Goal: Task Accomplishment & Management: Use online tool/utility

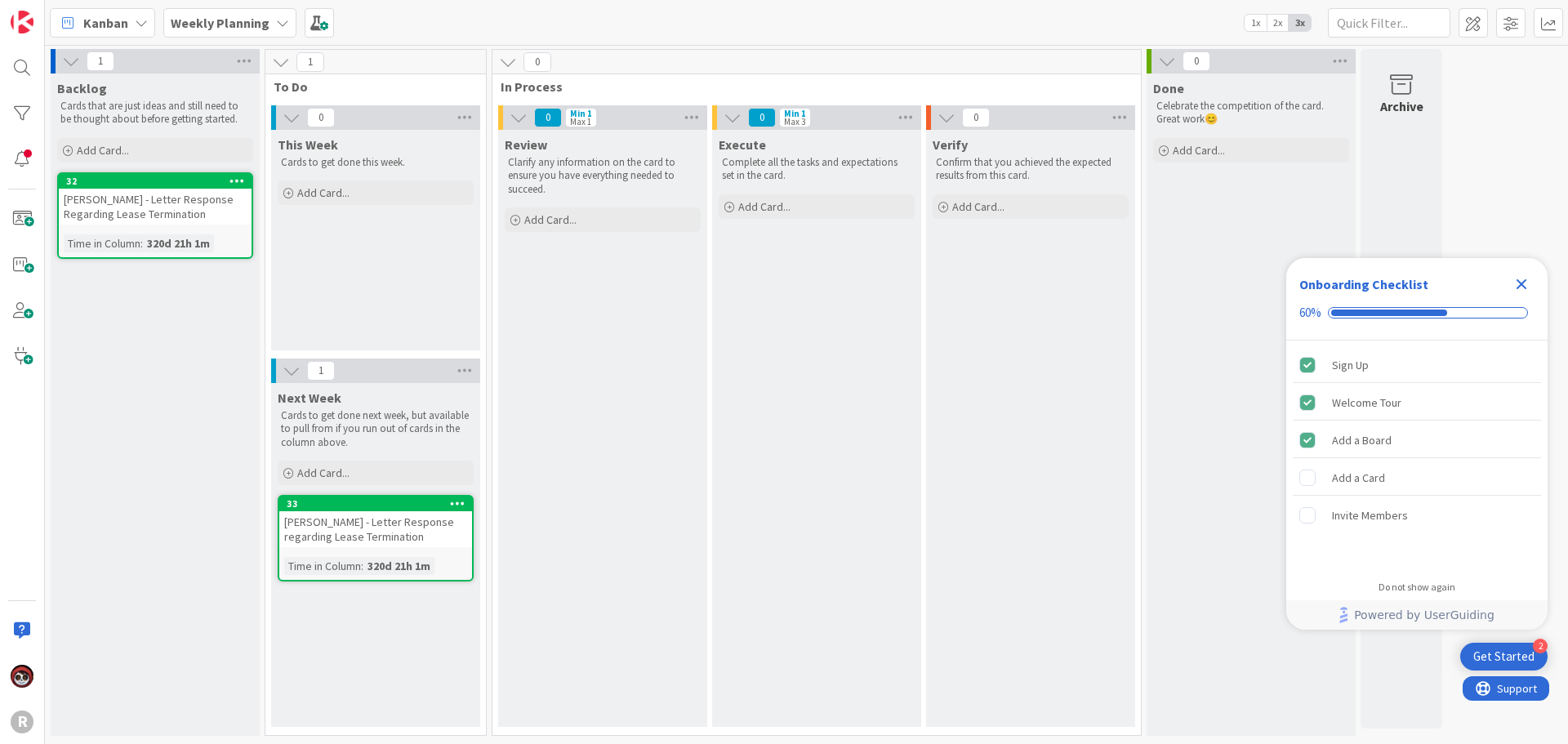
click at [257, 29] on b "Weekly Planning" at bounding box center [220, 22] width 99 height 16
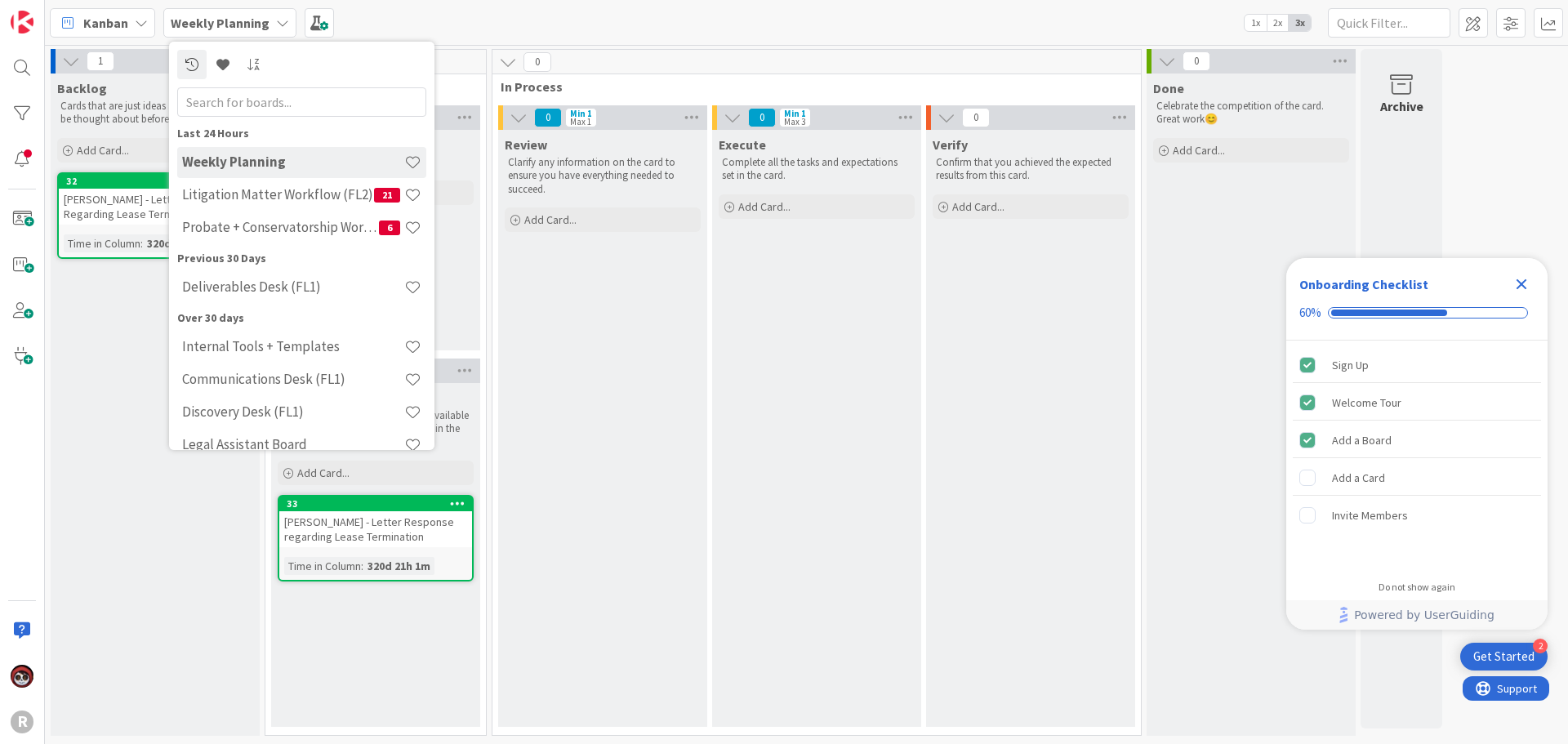
click at [101, 26] on span "Kanban" at bounding box center [105, 23] width 45 height 20
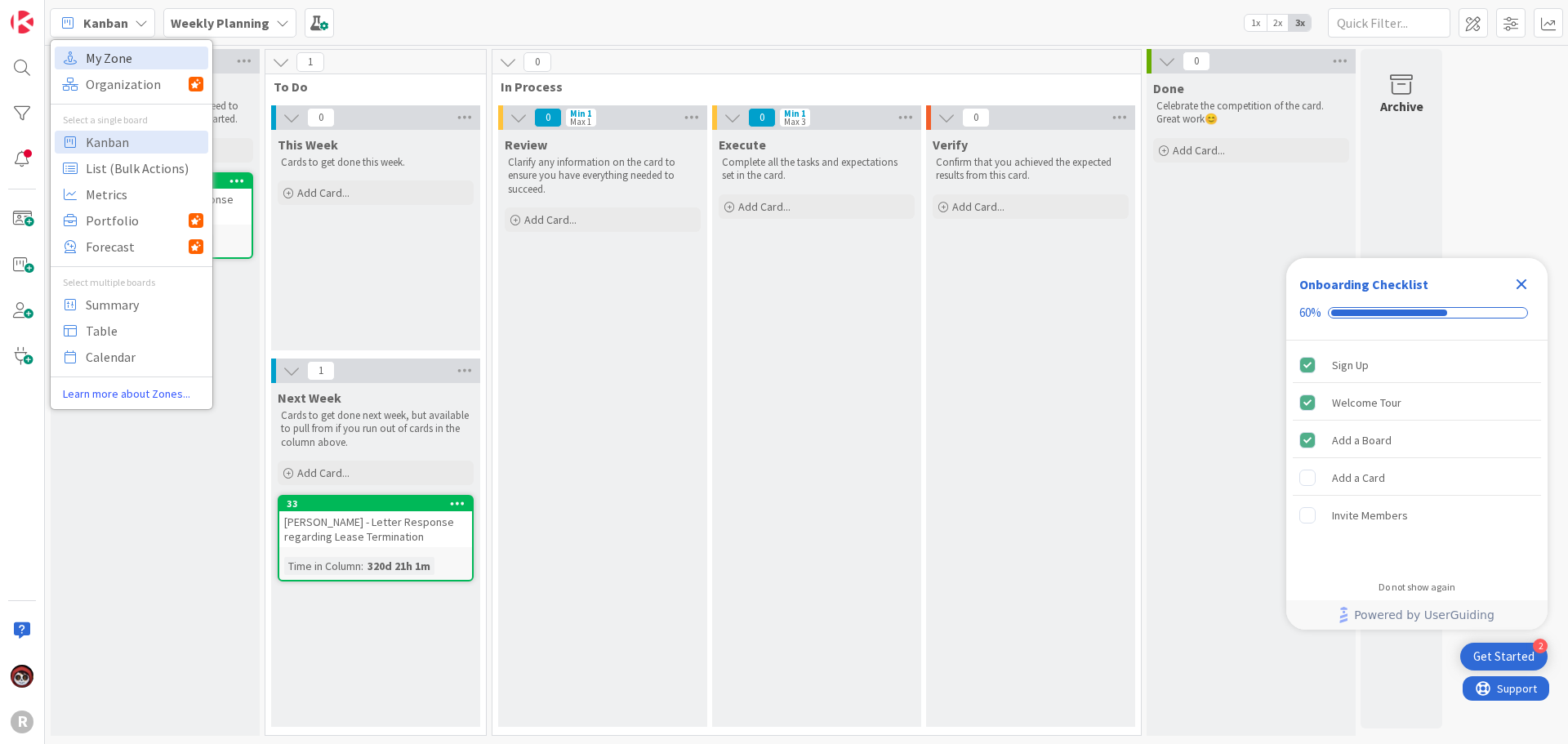
click at [104, 57] on span "My Zone" at bounding box center [145, 57] width 118 height 24
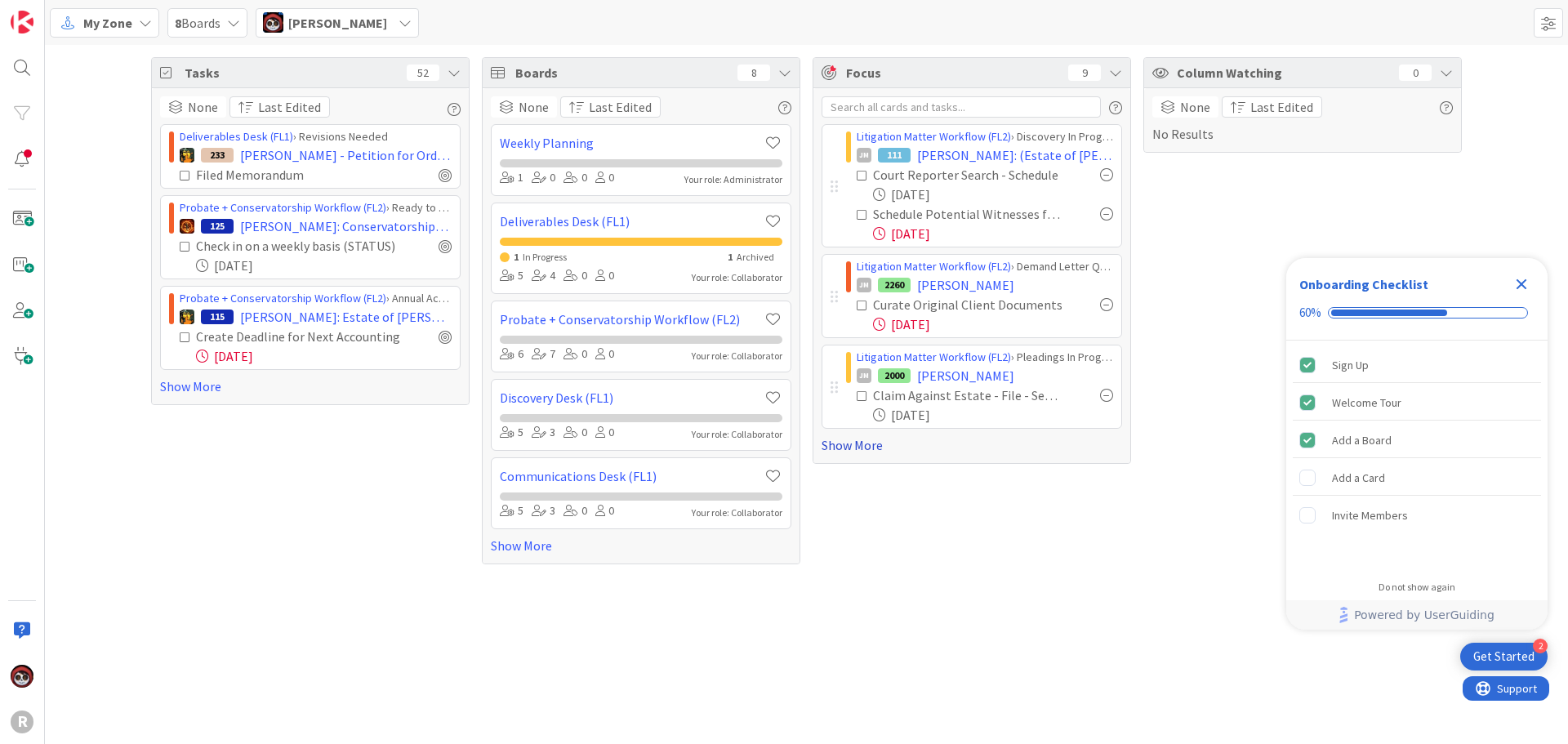
click at [866, 444] on link "Show More" at bounding box center [972, 445] width 300 height 20
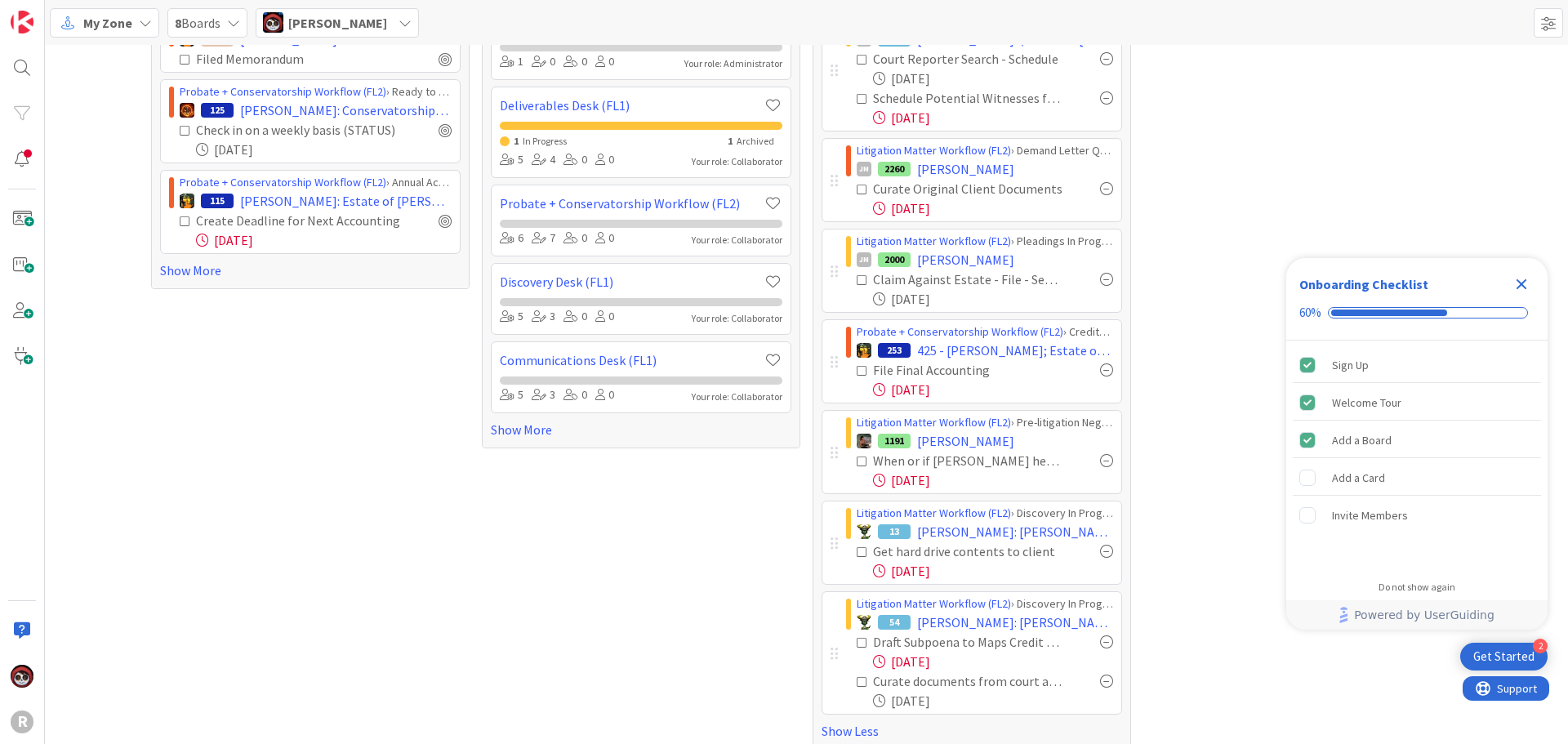
scroll to position [134, 0]
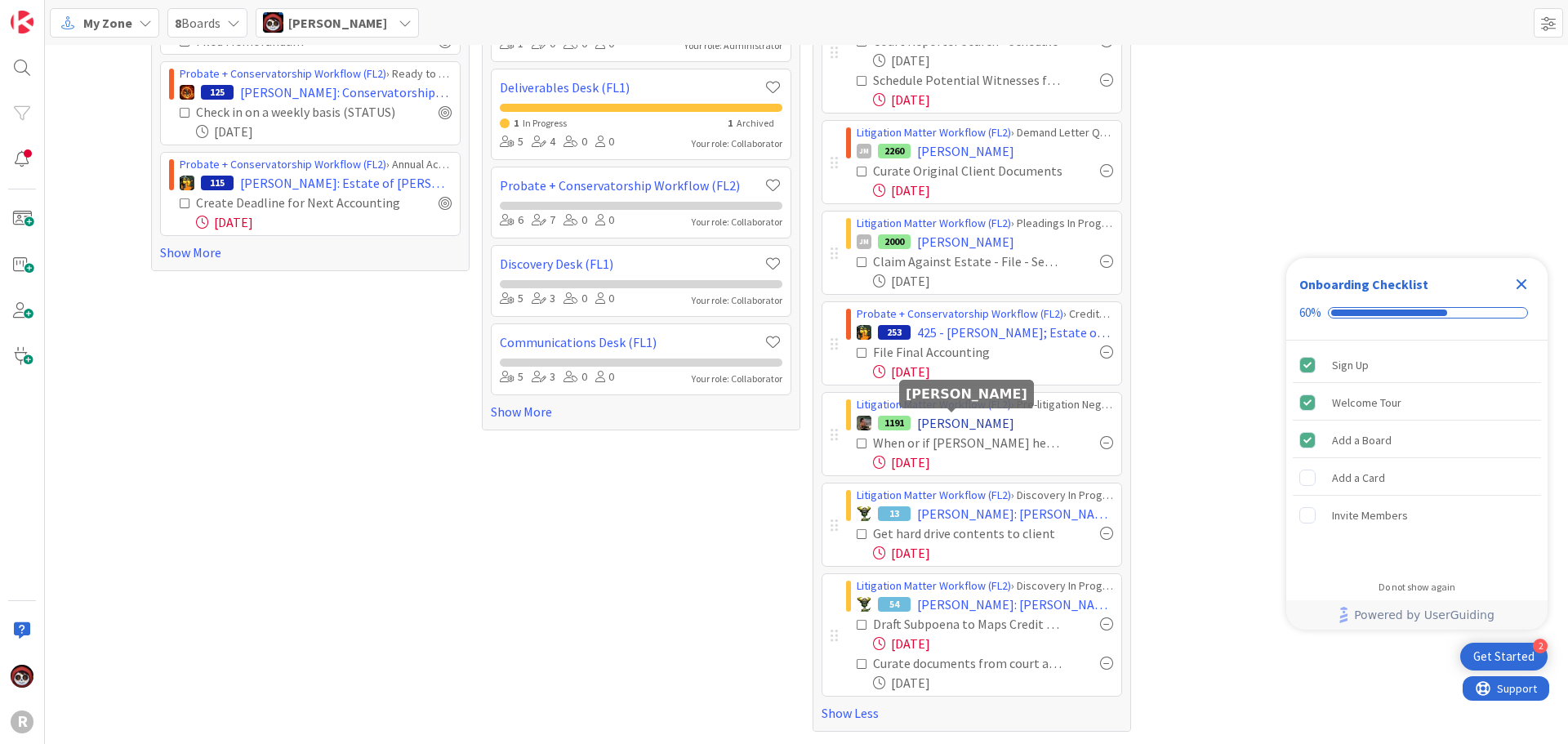
click at [940, 426] on span "[PERSON_NAME]" at bounding box center [965, 423] width 97 height 20
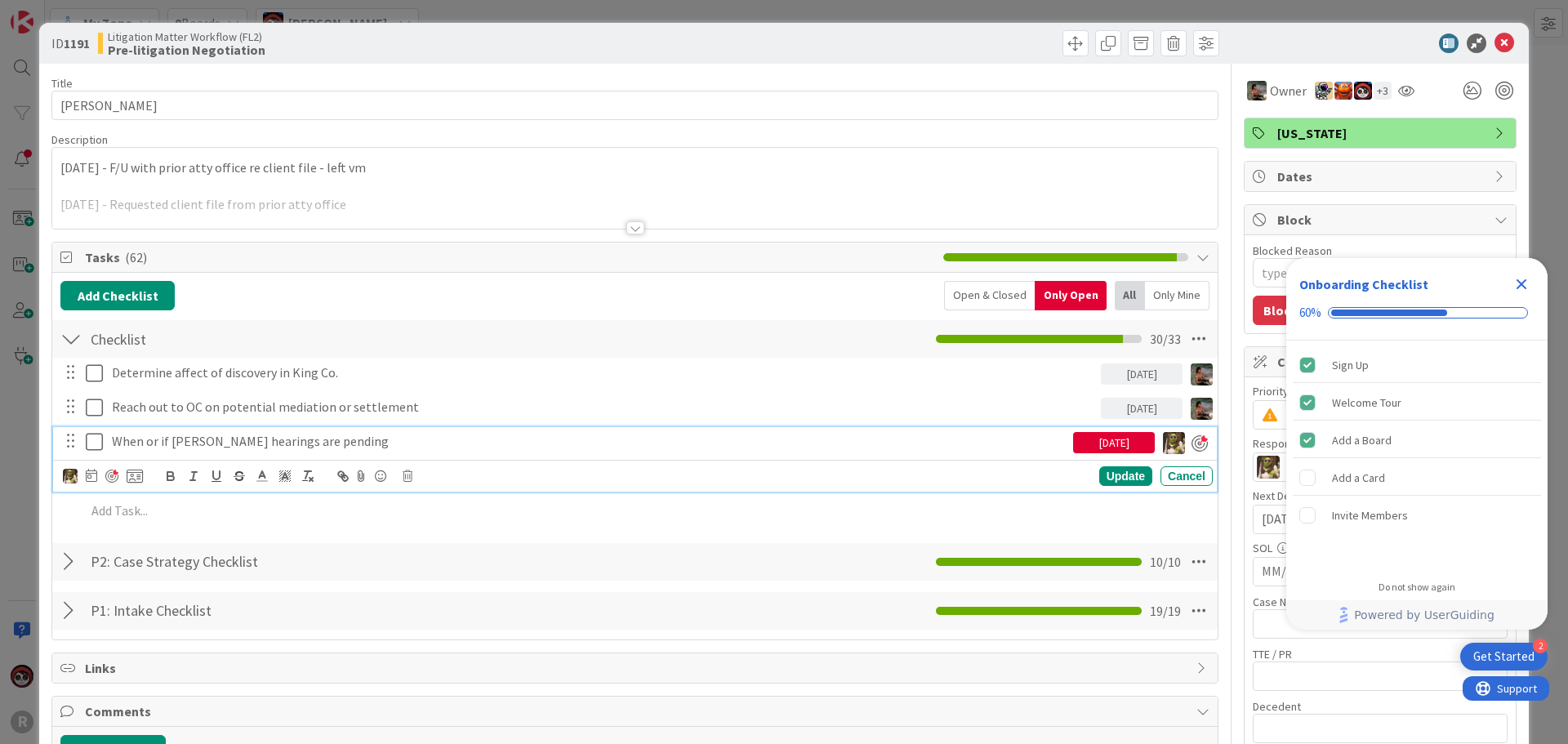
click at [222, 448] on p "When or if [PERSON_NAME] hearings are pending" at bounding box center [589, 441] width 955 height 19
click at [113, 473] on div at bounding box center [112, 476] width 13 height 13
click at [1101, 480] on div "Update" at bounding box center [1125, 477] width 53 height 20
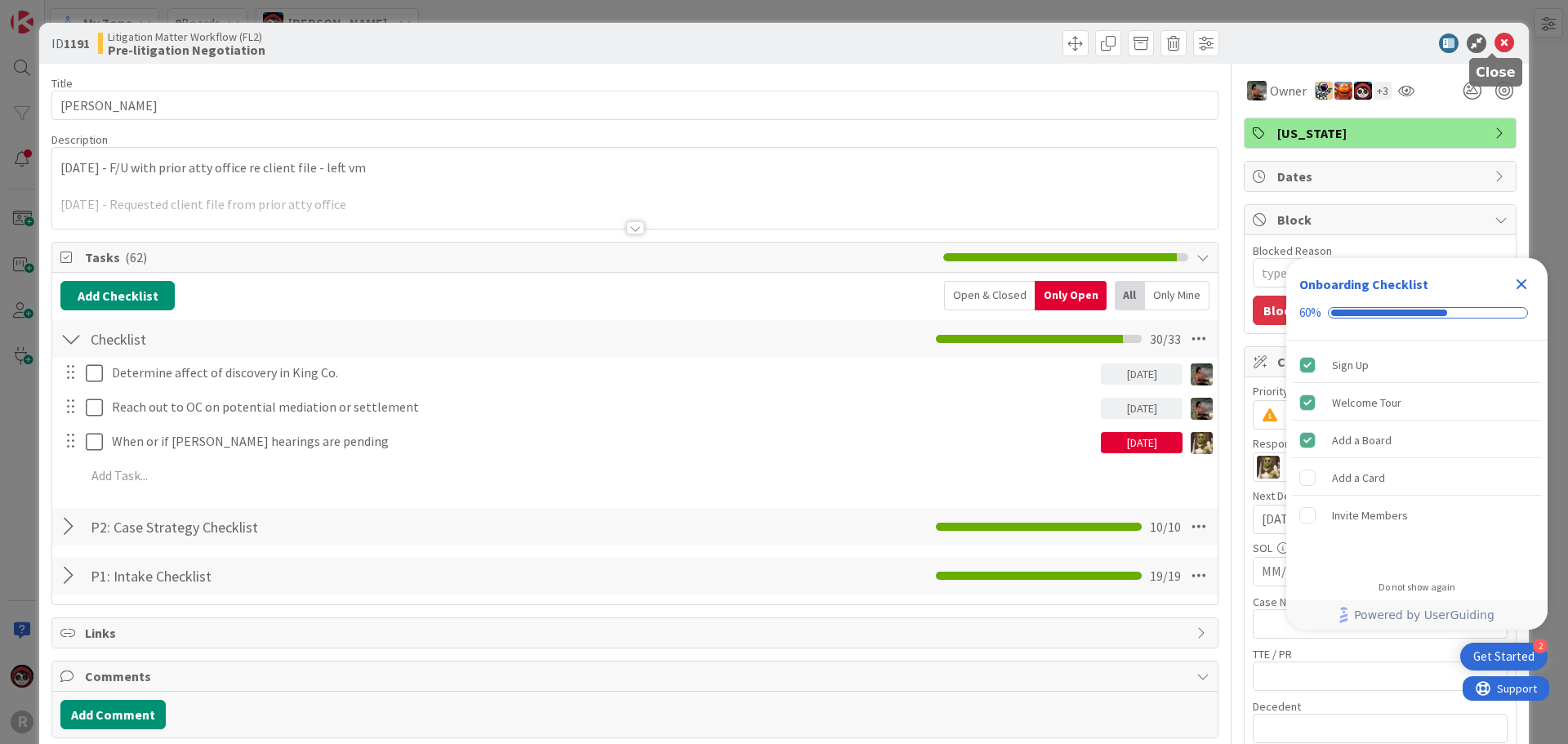
click at [1494, 43] on icon at bounding box center [1504, 43] width 20 height 20
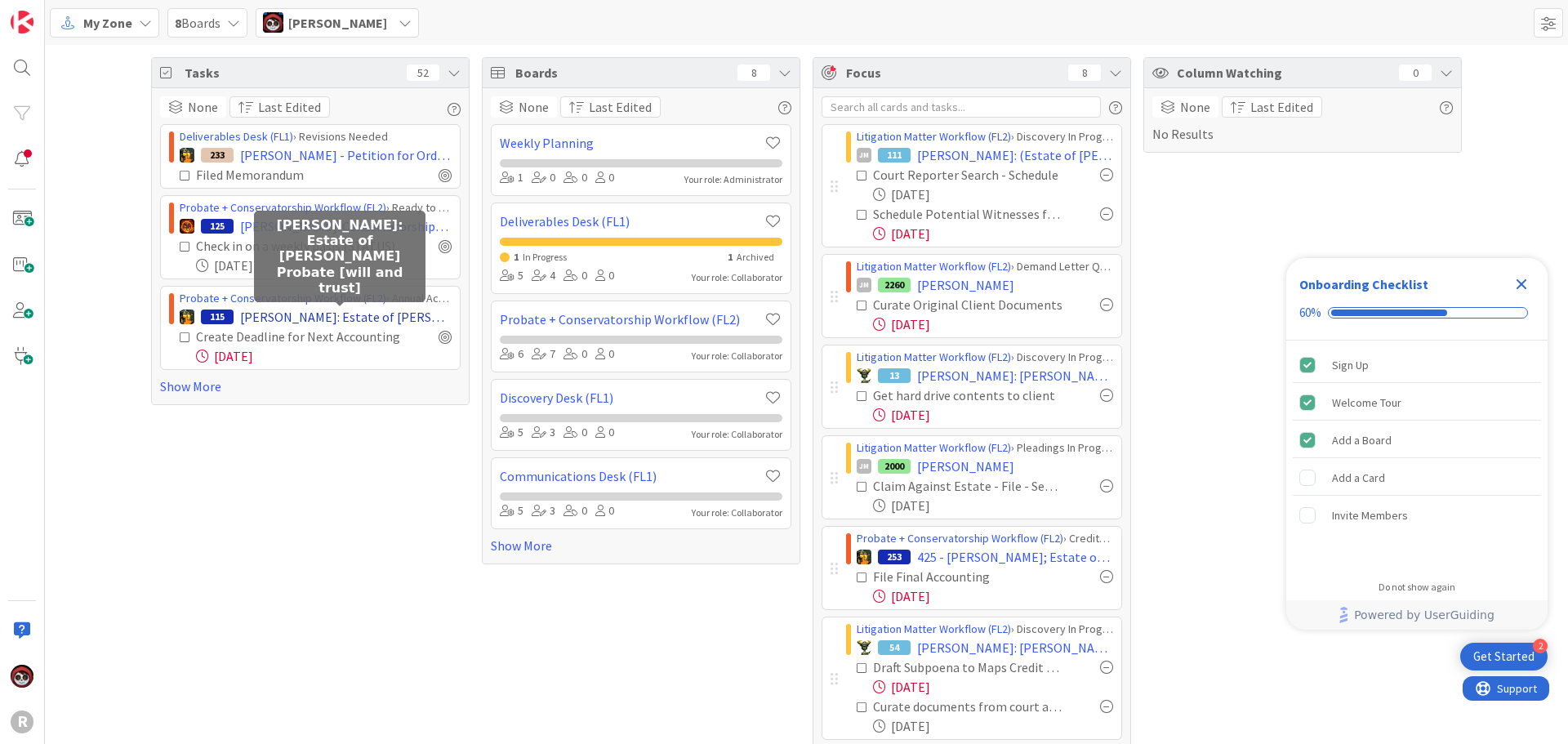
click at [311, 314] on span "[PERSON_NAME]: Estate of [PERSON_NAME] Probate [will and trust]" at bounding box center [346, 317] width 212 height 20
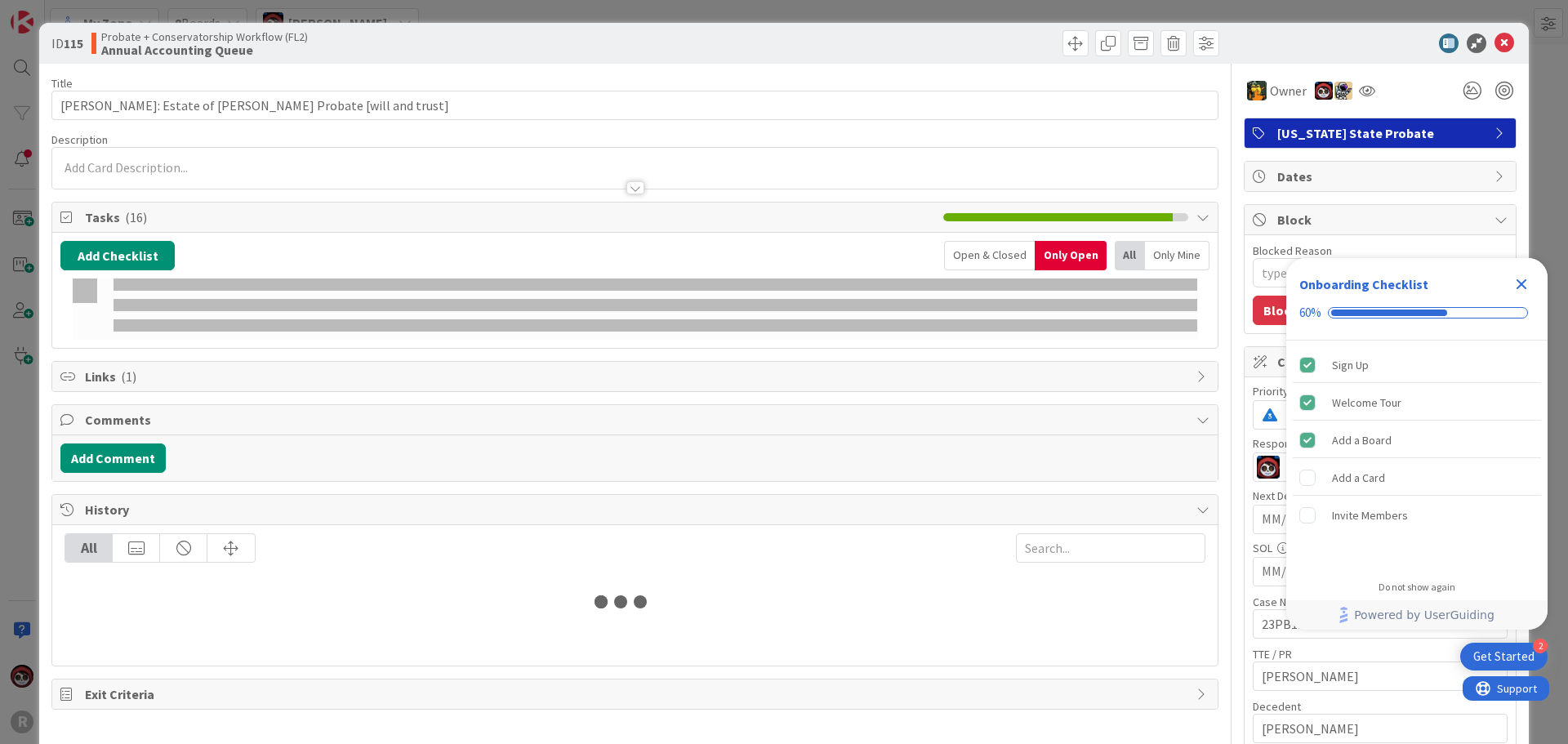
type textarea "x"
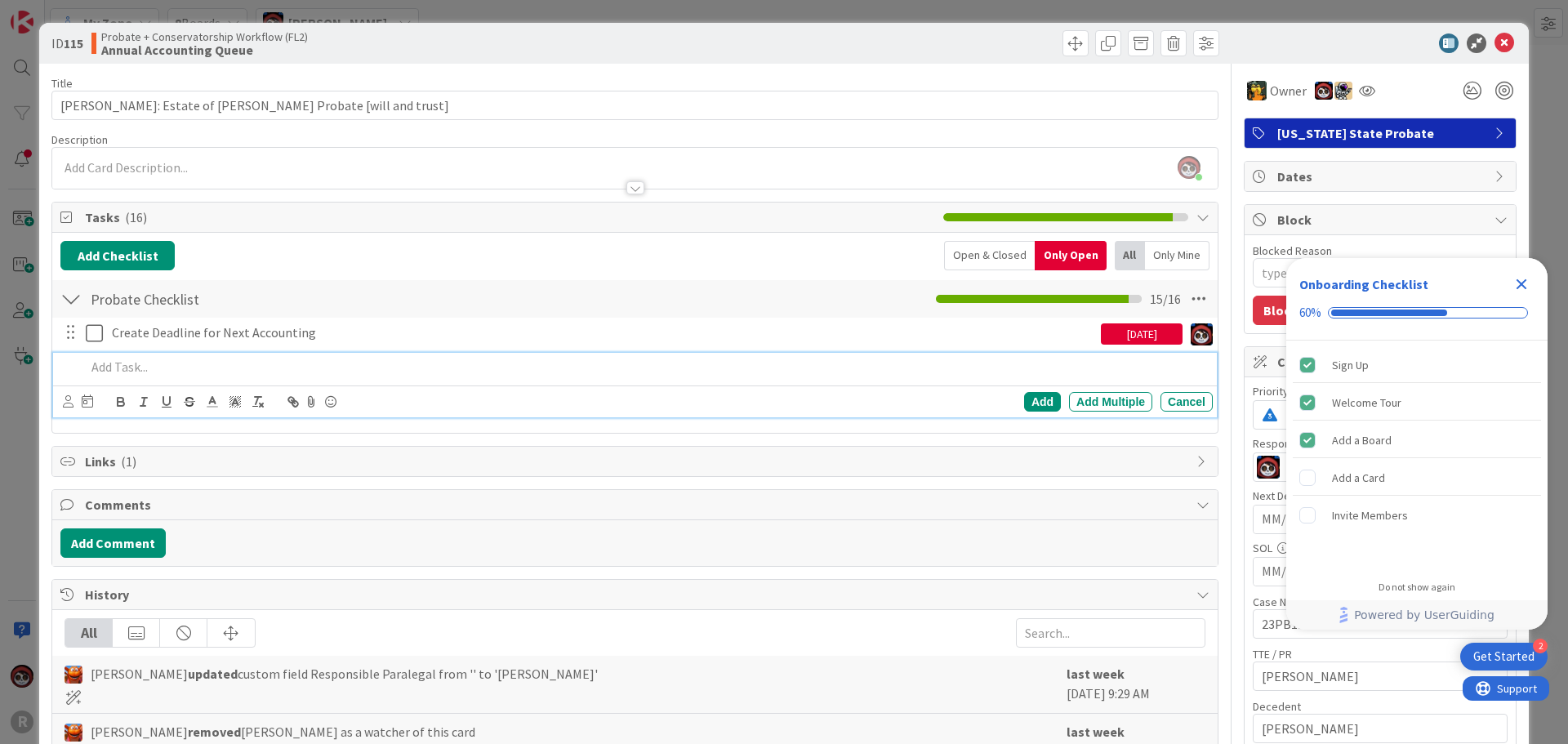
click at [207, 371] on p at bounding box center [645, 367] width 1120 height 19
click at [63, 402] on icon at bounding box center [68, 402] width 11 height 13
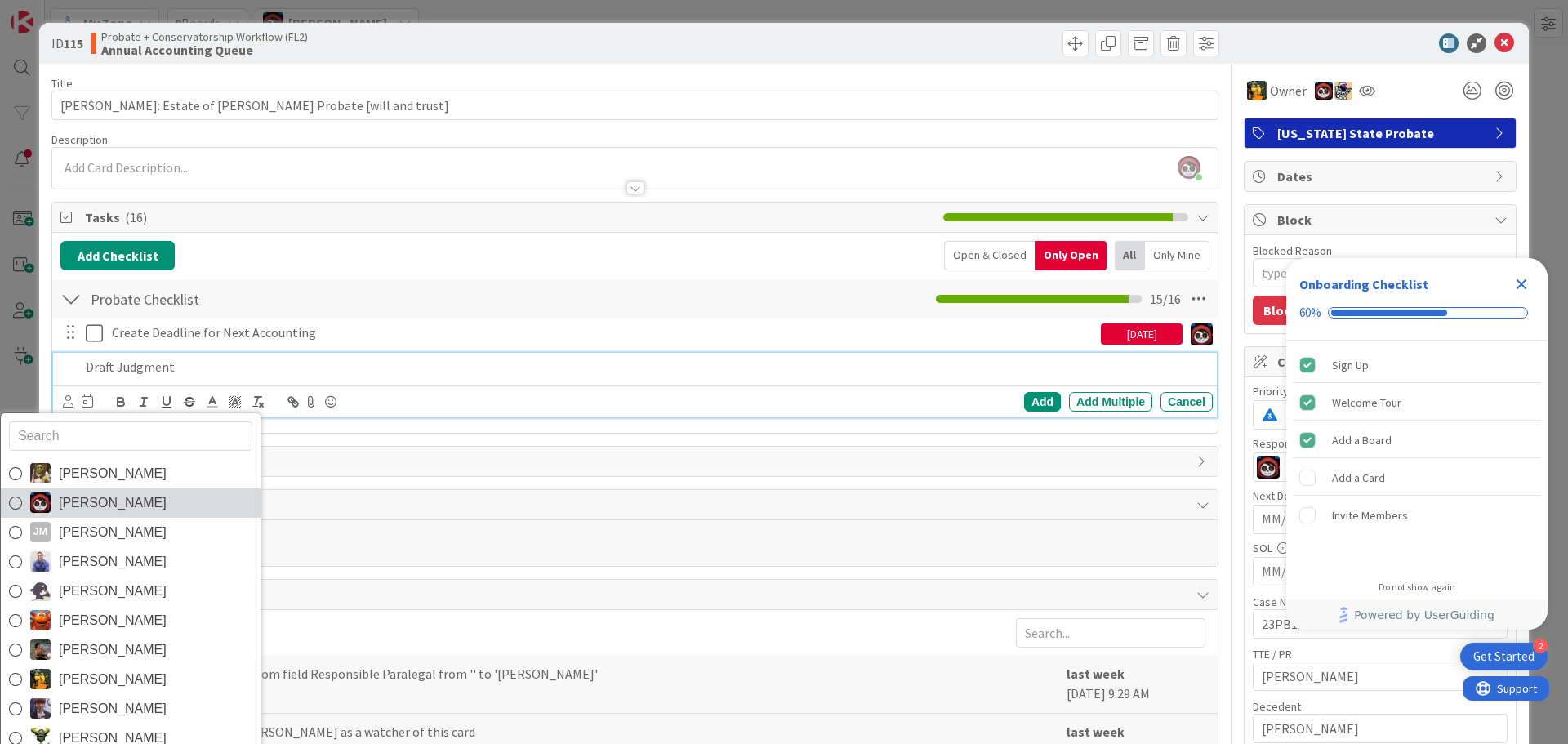
click at [86, 496] on span "[PERSON_NAME]" at bounding box center [113, 503] width 108 height 24
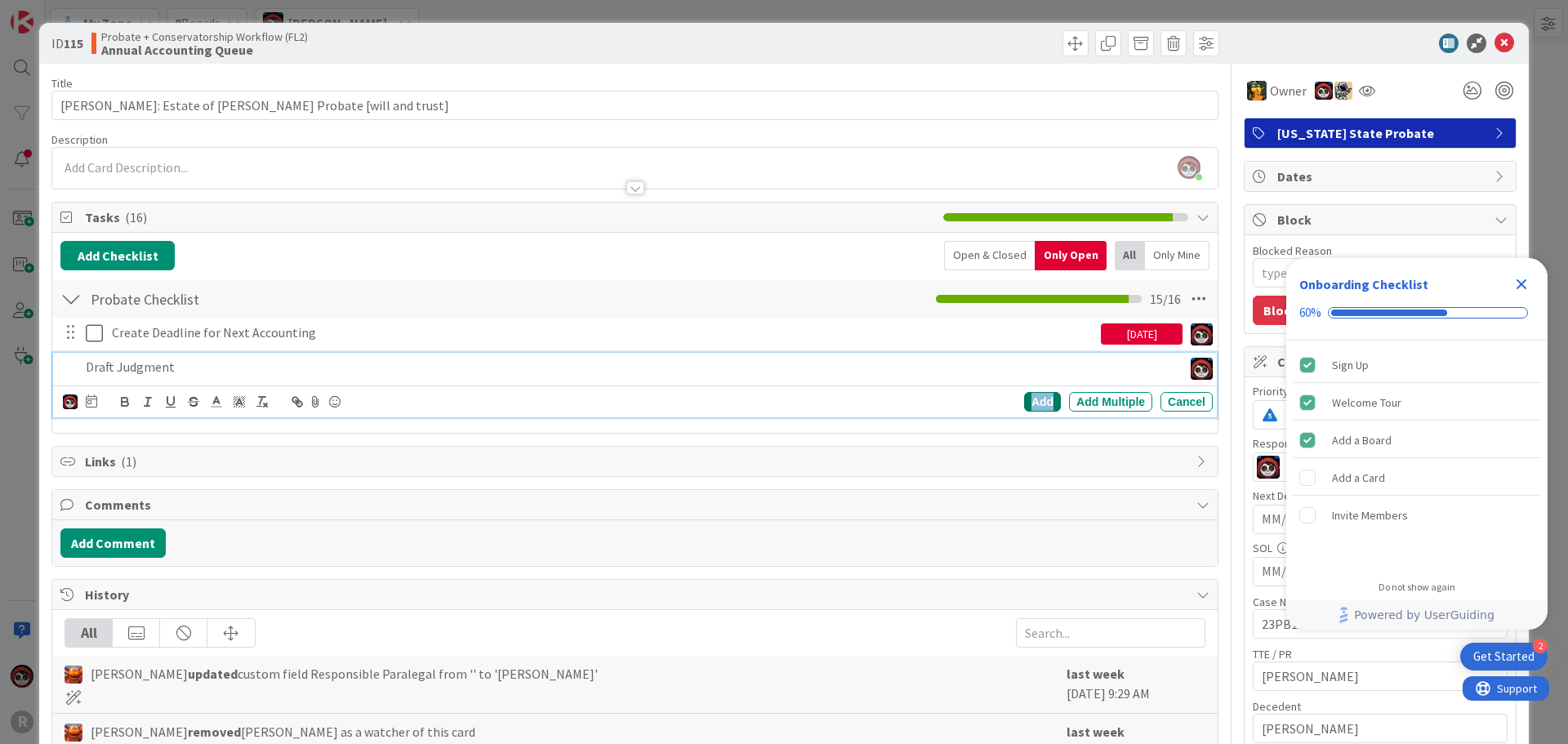
click at [1032, 405] on div "Add" at bounding box center [1041, 402] width 37 height 20
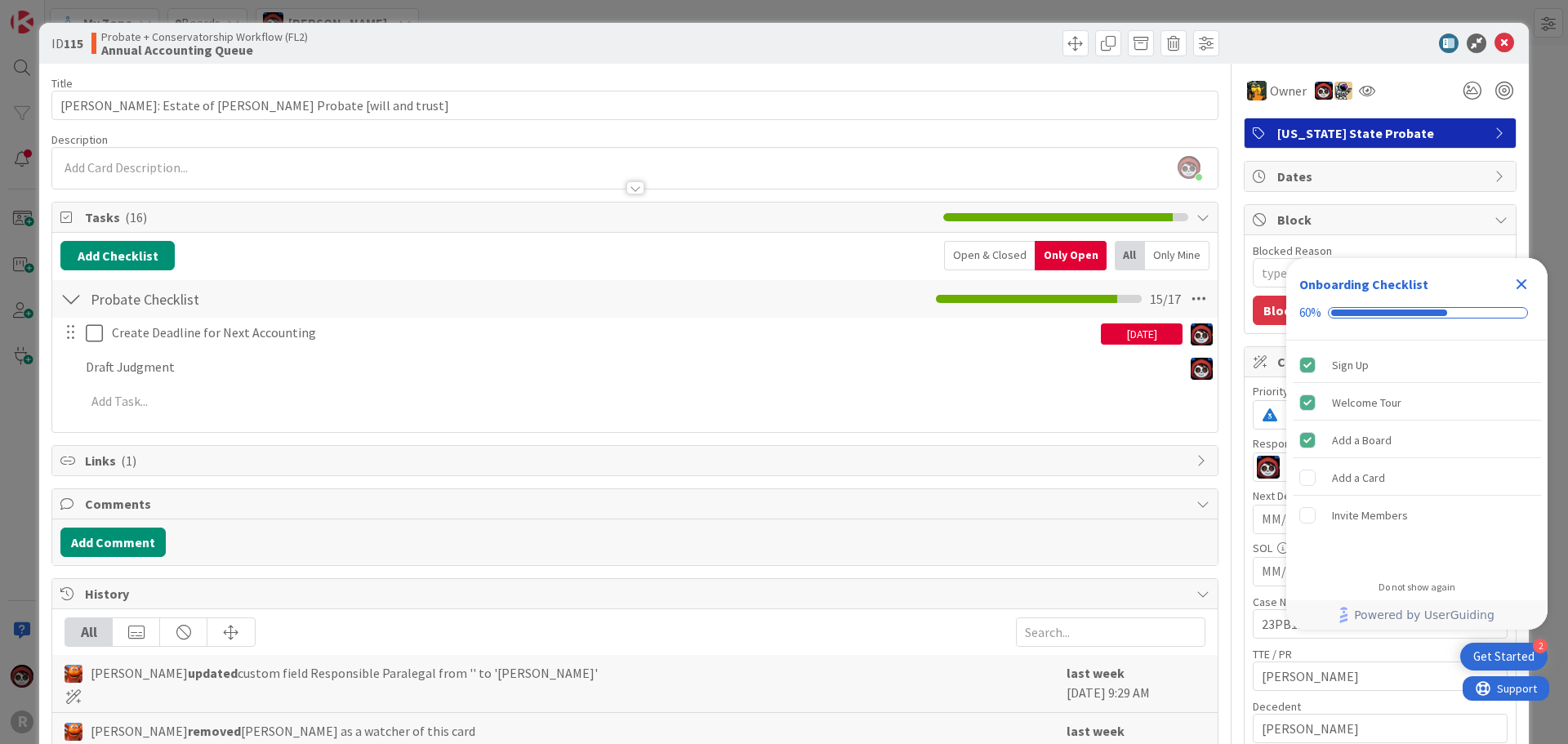
type textarea "x"
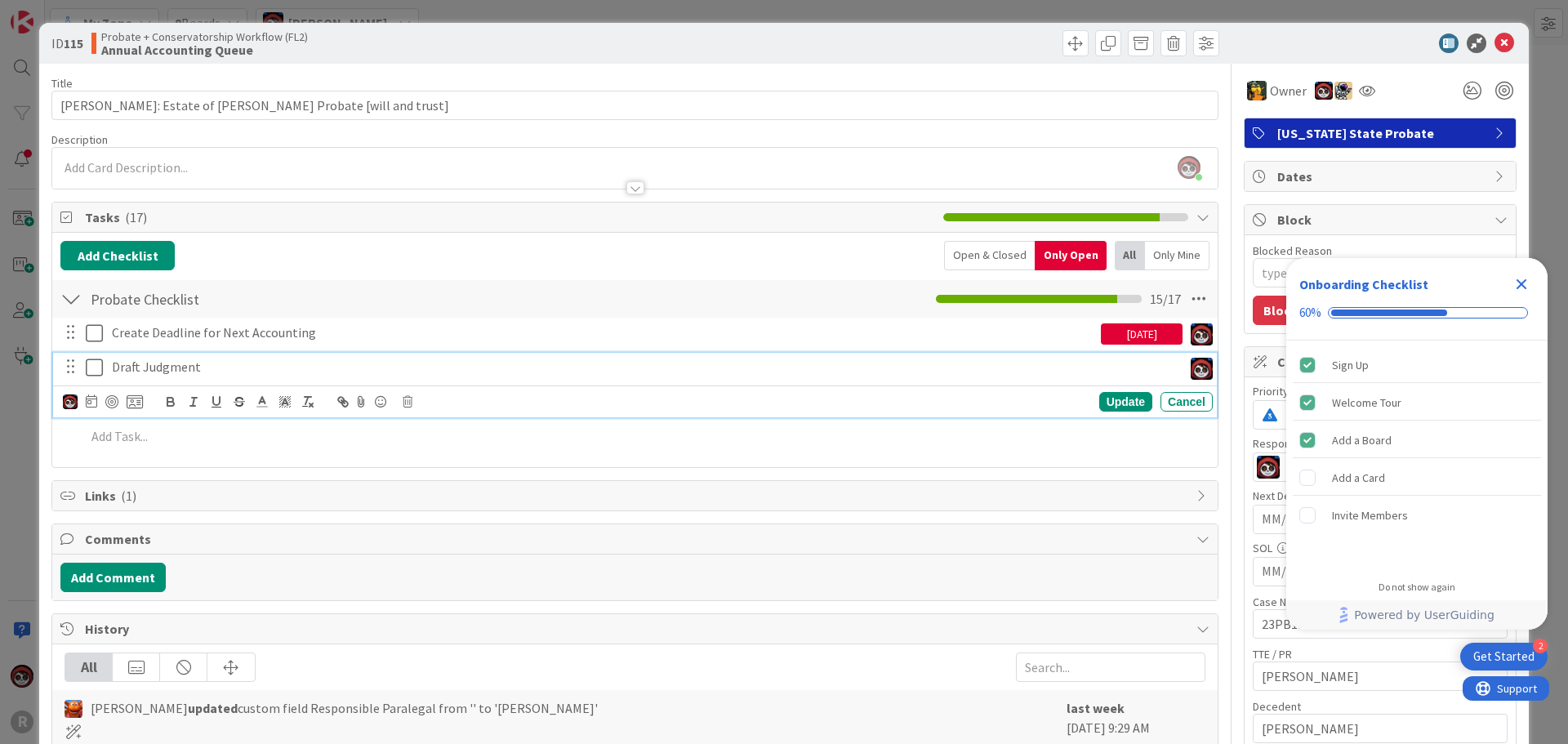
click at [198, 375] on p "Draft Judgment" at bounding box center [644, 367] width 1064 height 19
click at [89, 401] on icon at bounding box center [91, 401] width 12 height 13
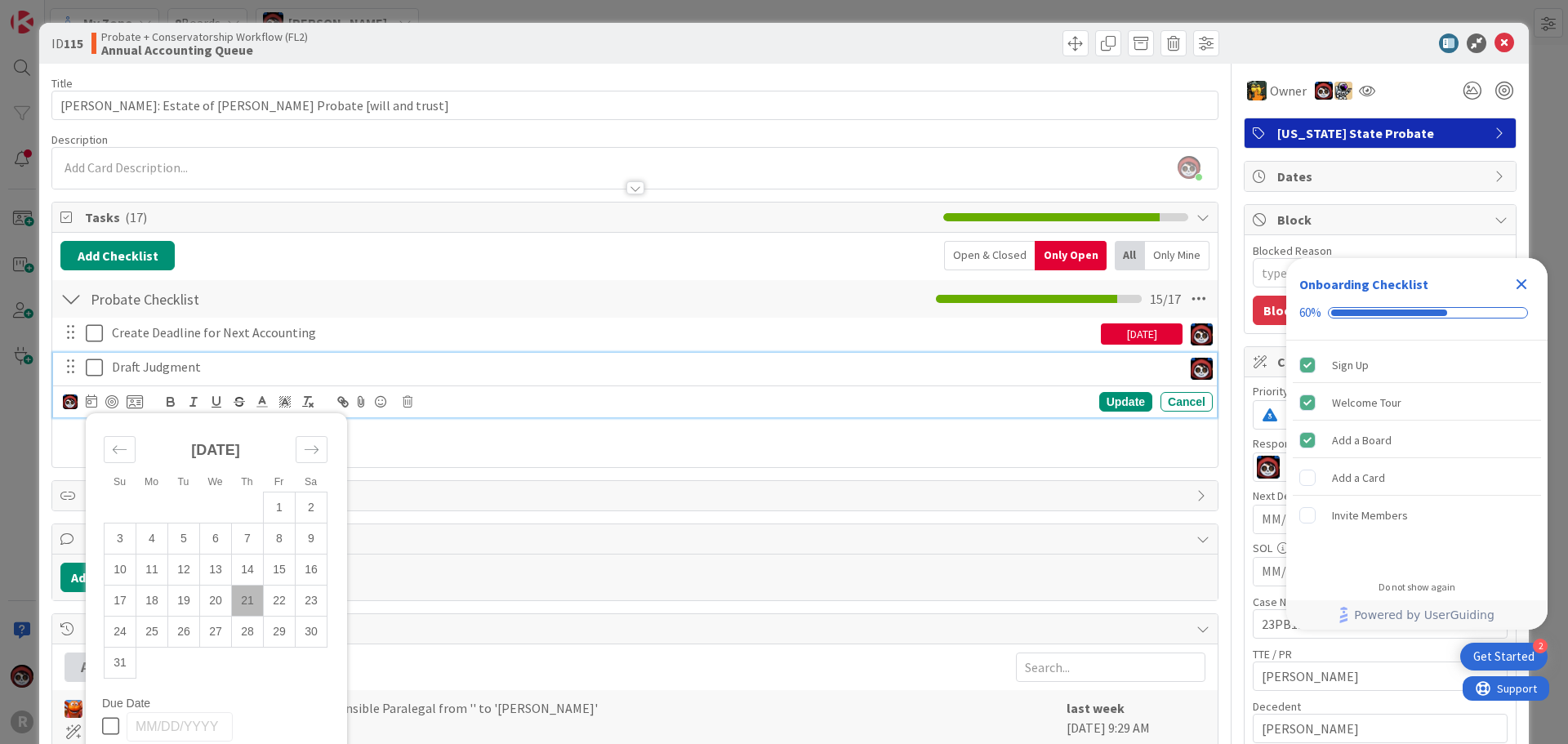
click at [257, 605] on td "21" at bounding box center [248, 600] width 32 height 31
type input "[DATE]"
click at [108, 407] on div at bounding box center [112, 402] width 13 height 13
click at [1099, 404] on div "Update" at bounding box center [1125, 402] width 53 height 20
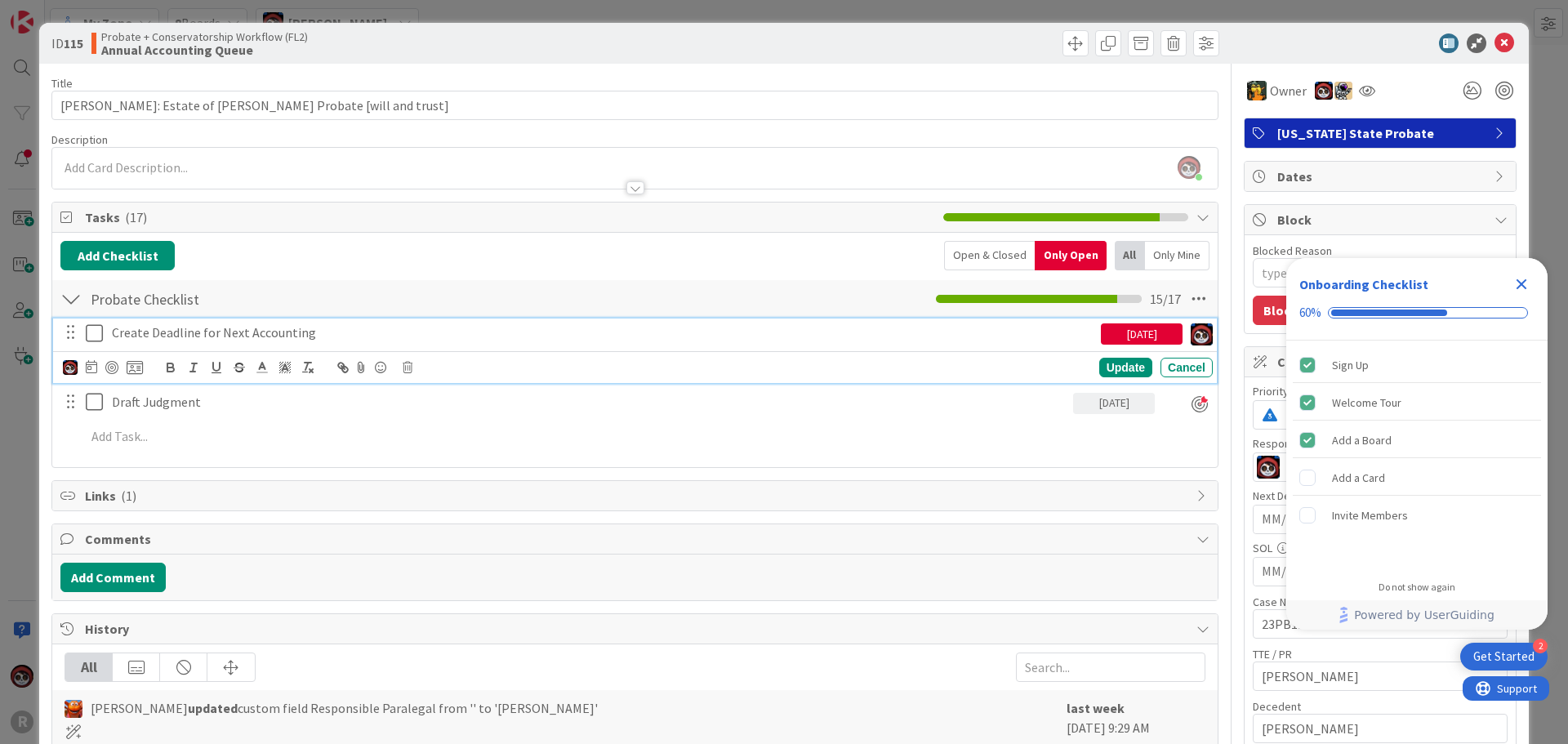
click at [272, 338] on p "Create Deadline for Next Accounting" at bounding box center [603, 333] width 982 height 19
click at [109, 369] on div at bounding box center [112, 368] width 13 height 13
click at [1103, 370] on div "Update" at bounding box center [1125, 368] width 53 height 20
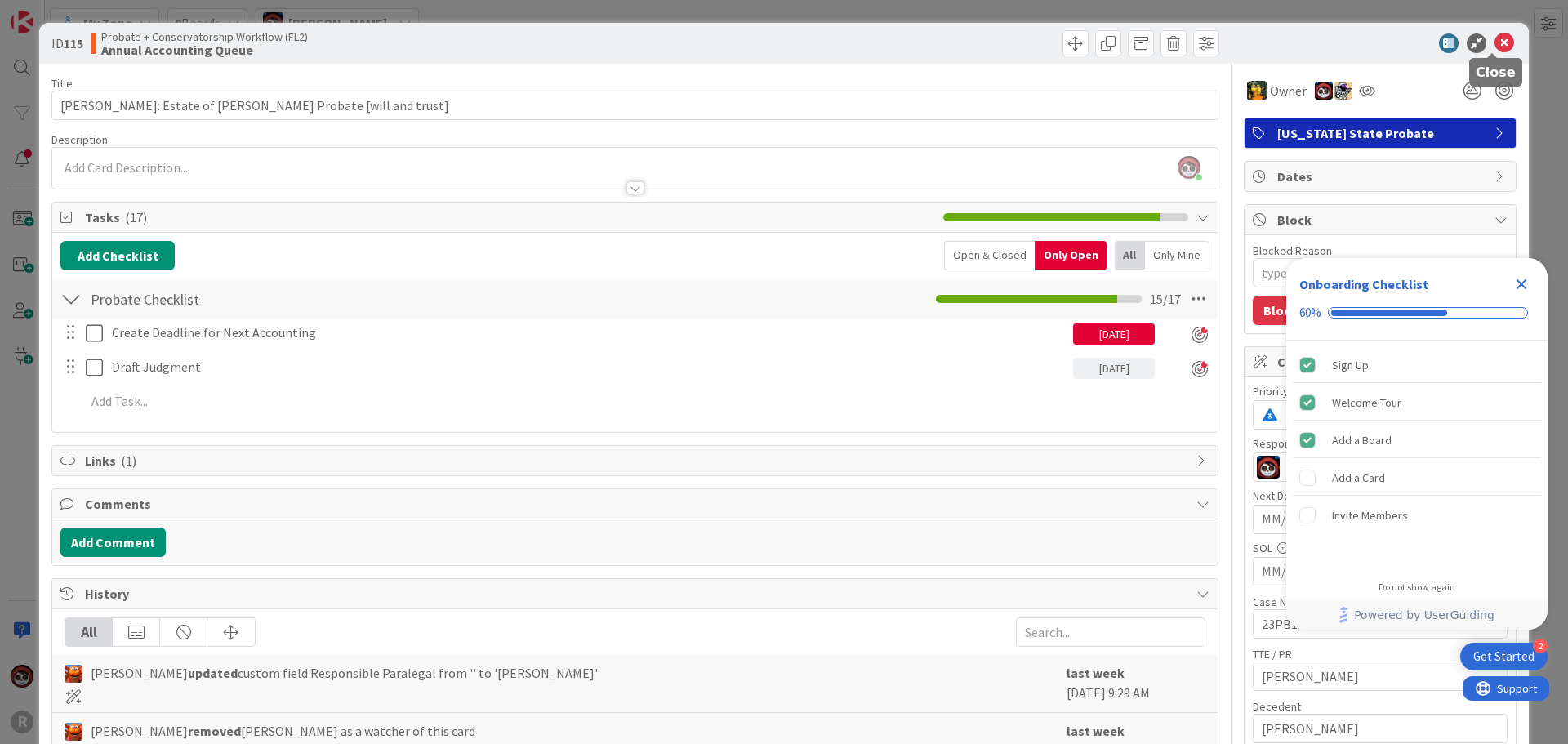
click at [1496, 42] on icon at bounding box center [1504, 43] width 20 height 20
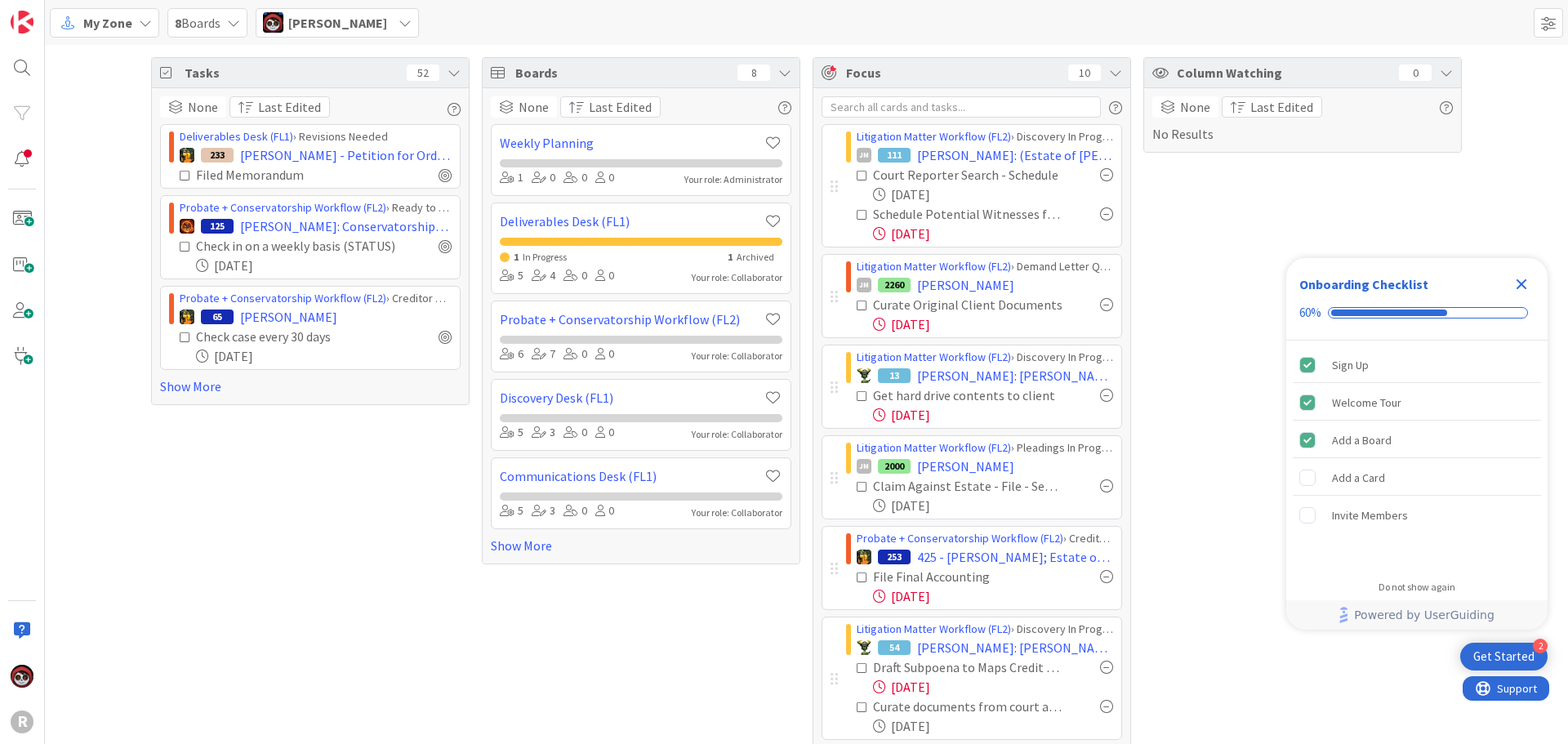
scroll to position [81, 0]
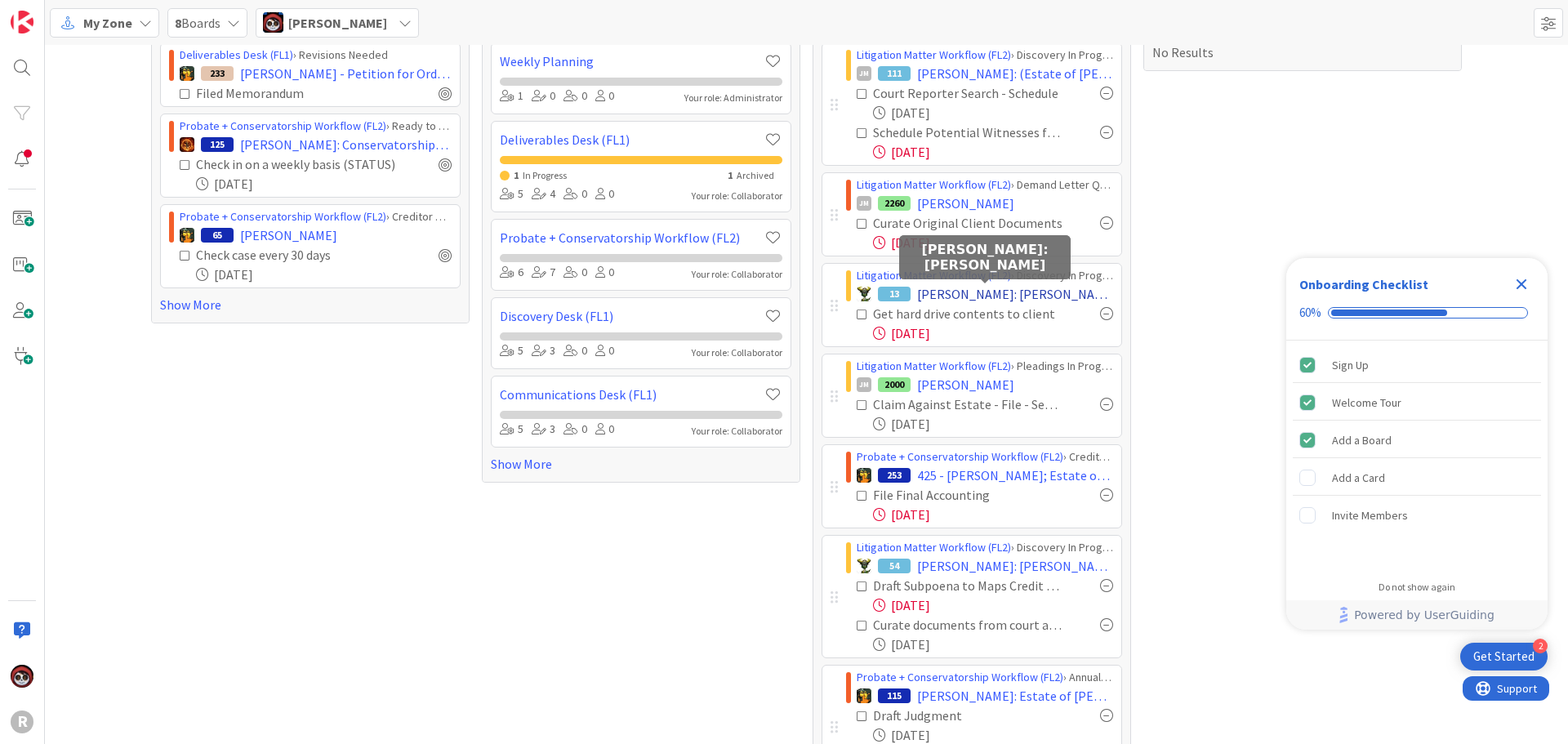
click at [939, 299] on span "[PERSON_NAME]: [PERSON_NAME]" at bounding box center [1015, 294] width 196 height 20
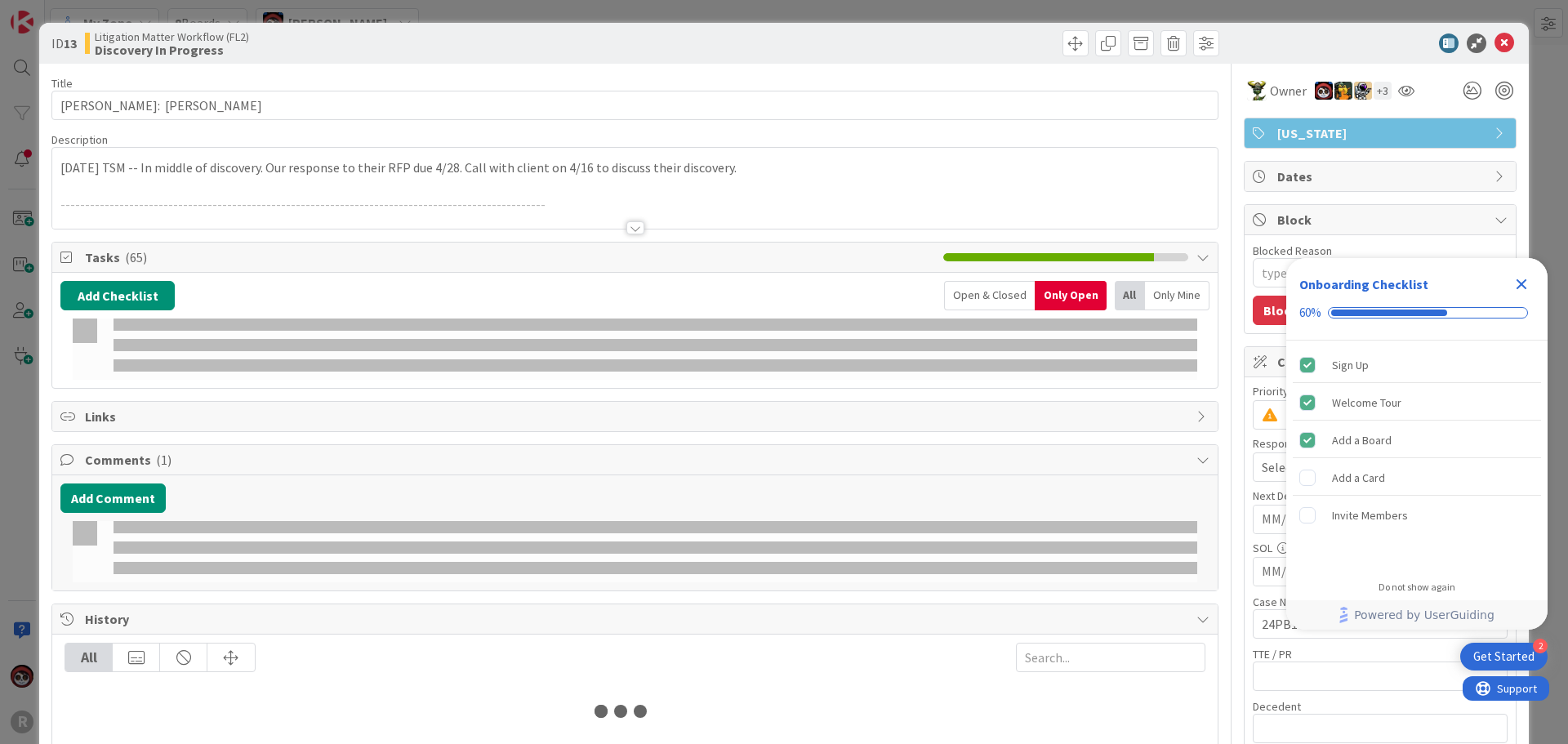
type textarea "x"
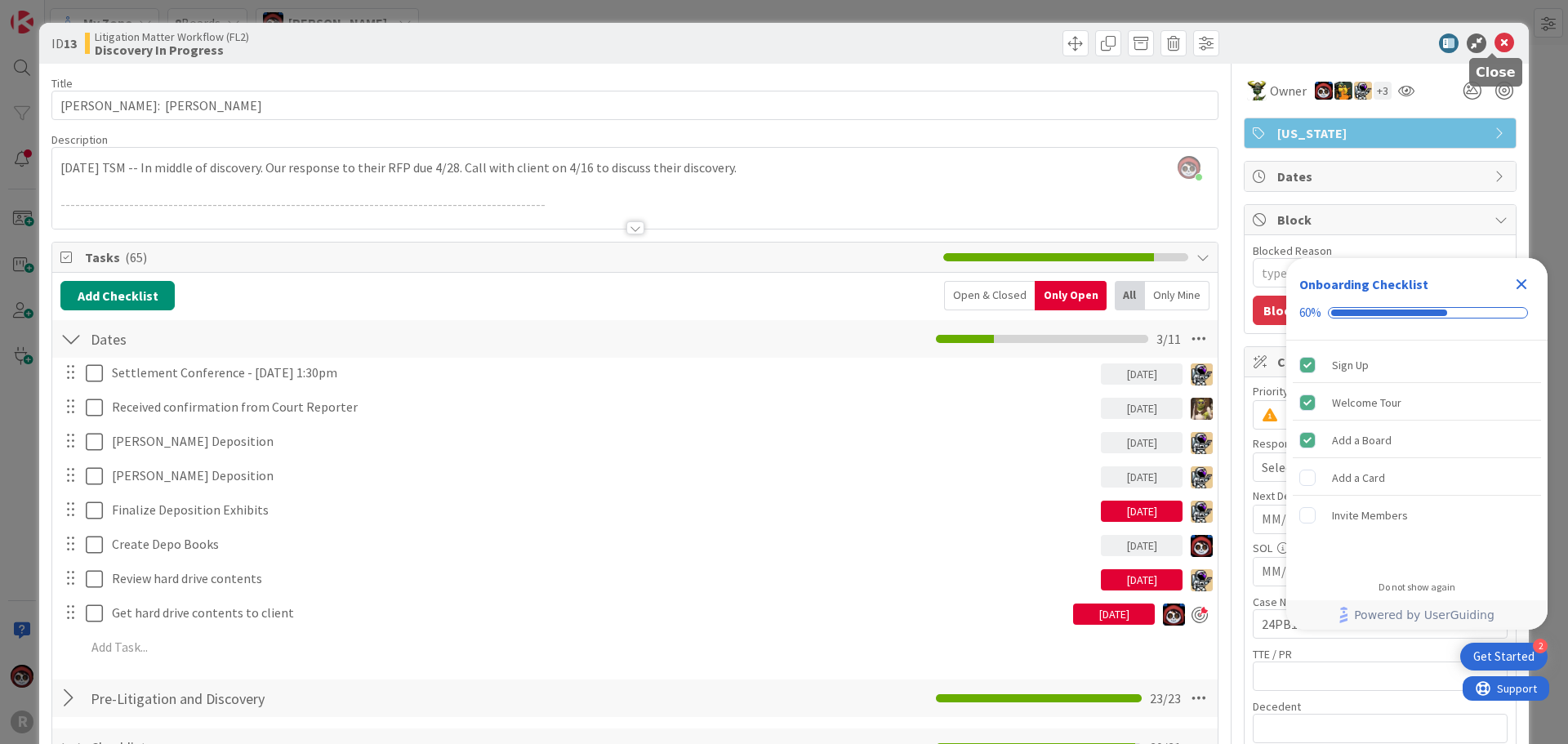
click at [1494, 46] on icon at bounding box center [1504, 43] width 20 height 20
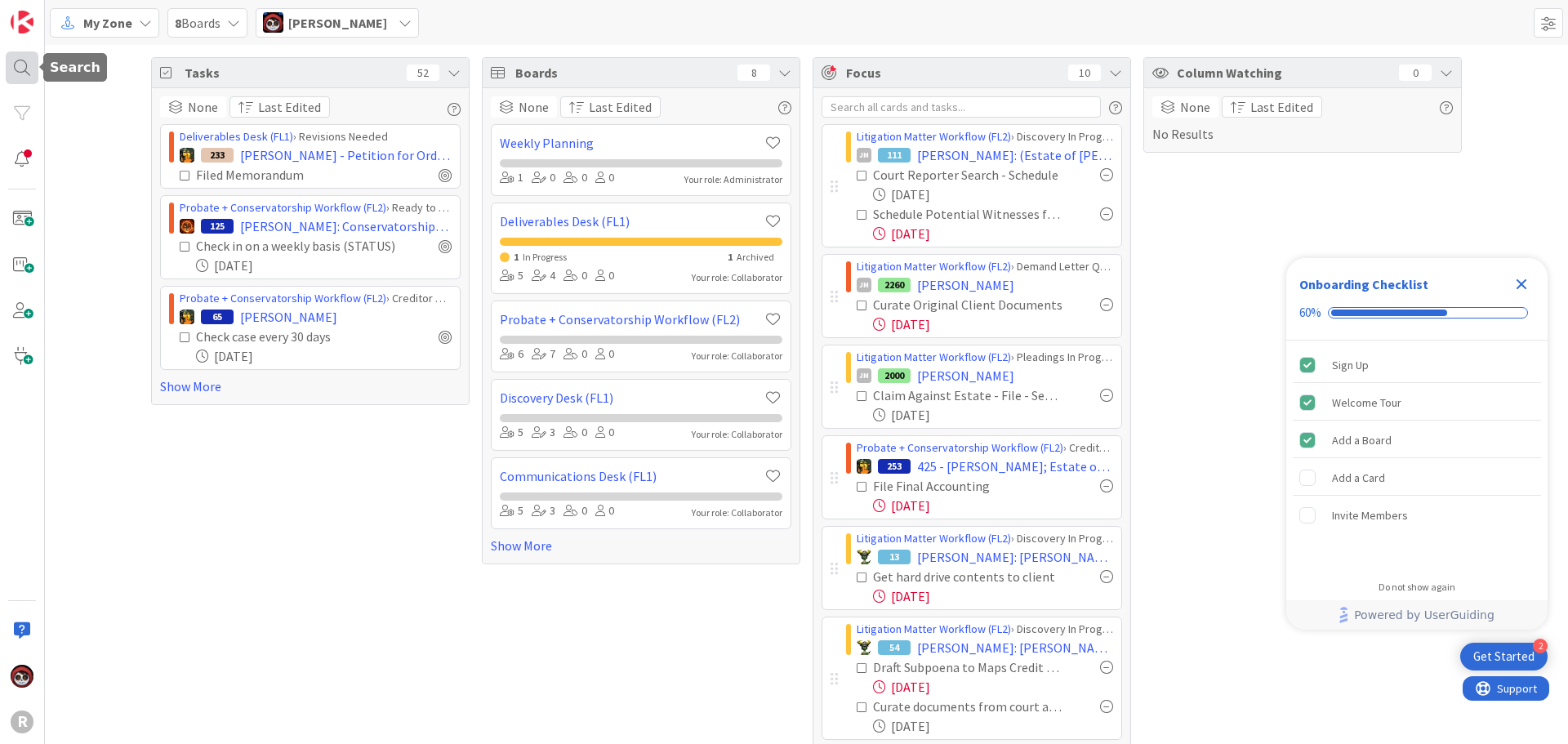
click at [30, 70] on div at bounding box center [21, 68] width 33 height 33
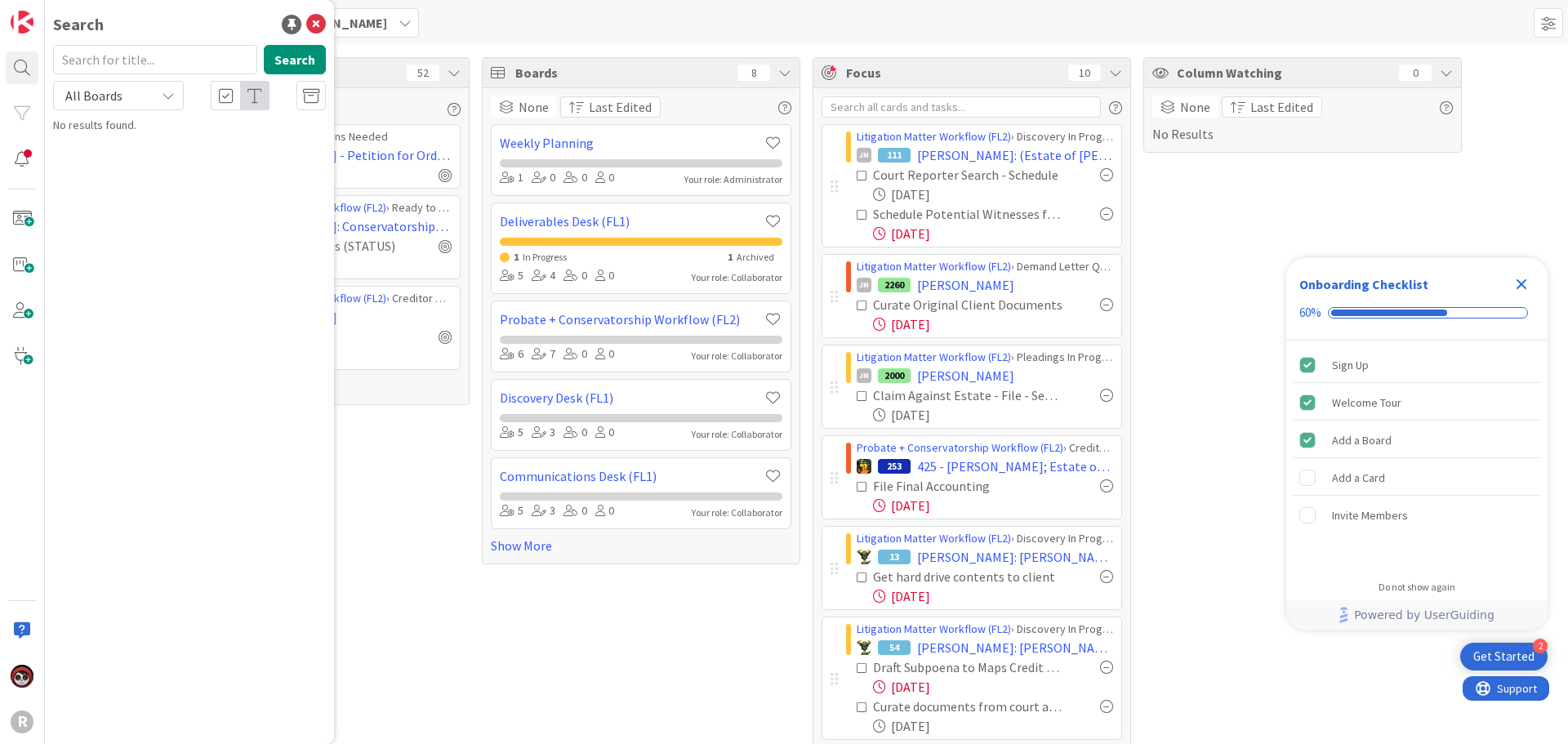
click at [114, 71] on input "text" at bounding box center [155, 59] width 204 height 30
type input "[PERSON_NAME]"
click at [191, 153] on p "[PERSON_NAME]" at bounding box center [200, 158] width 249 height 17
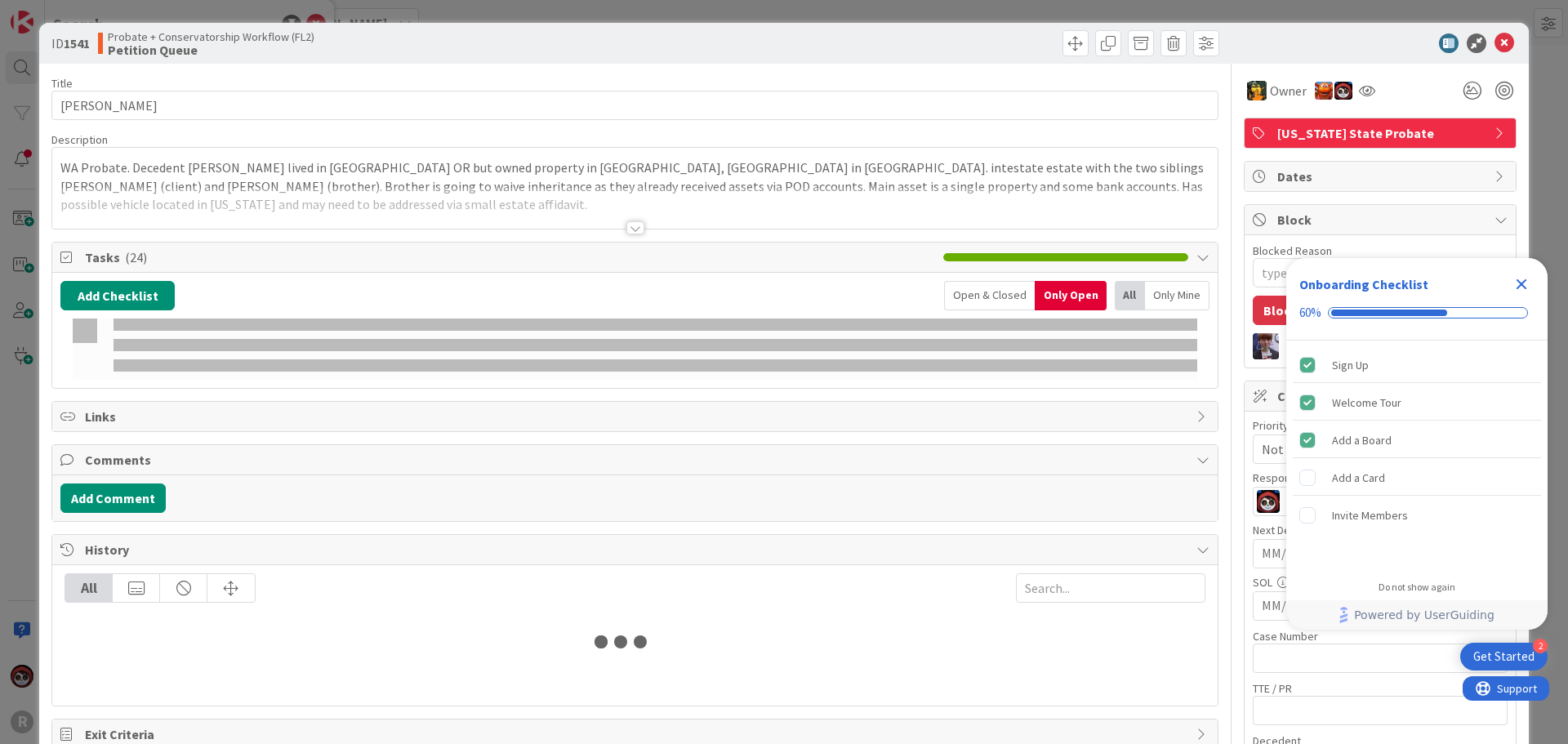
type textarea "x"
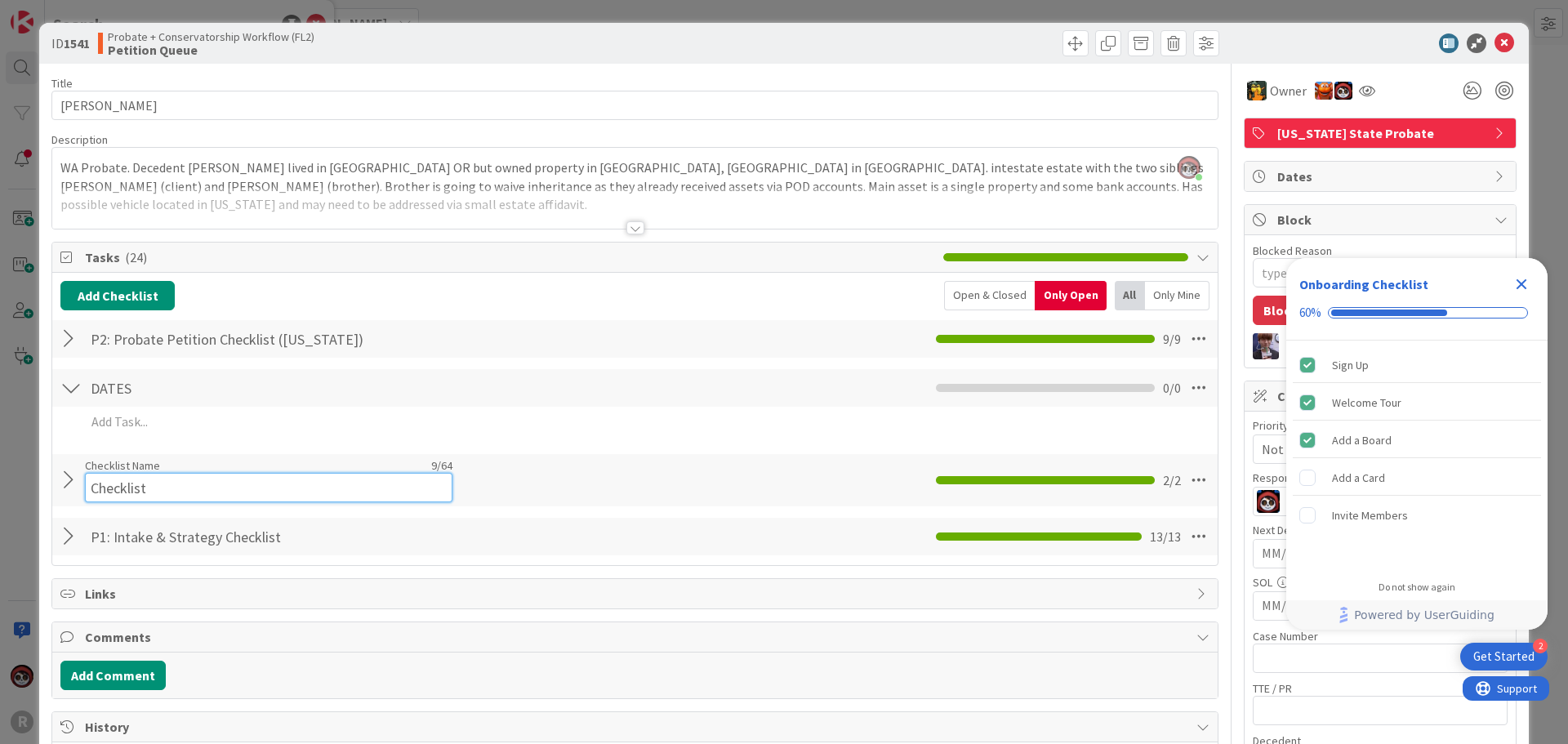
click at [164, 469] on div "Checklist Name 9 / 64 Checklist" at bounding box center [268, 479] width 367 height 44
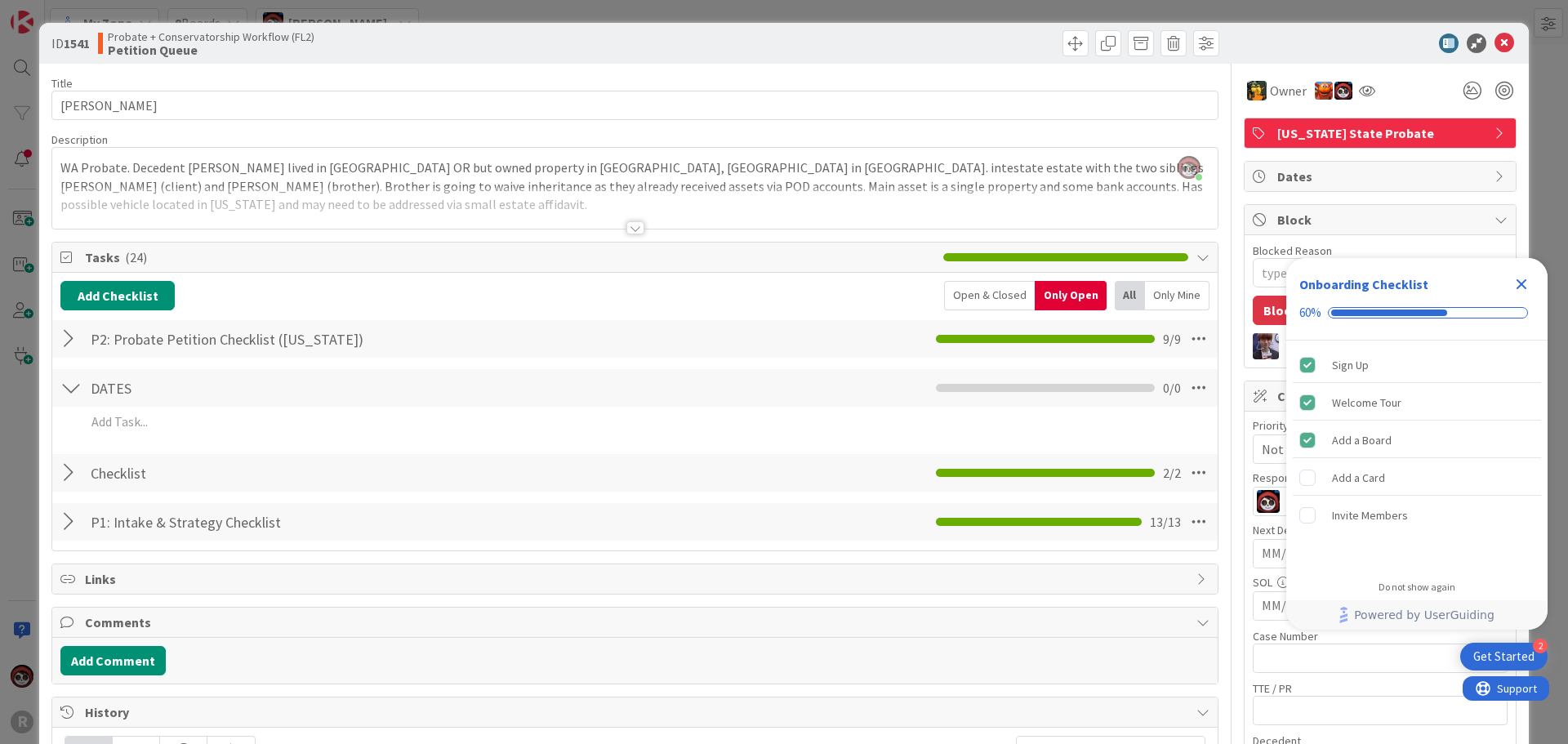
click at [66, 483] on div at bounding box center [72, 472] width 21 height 30
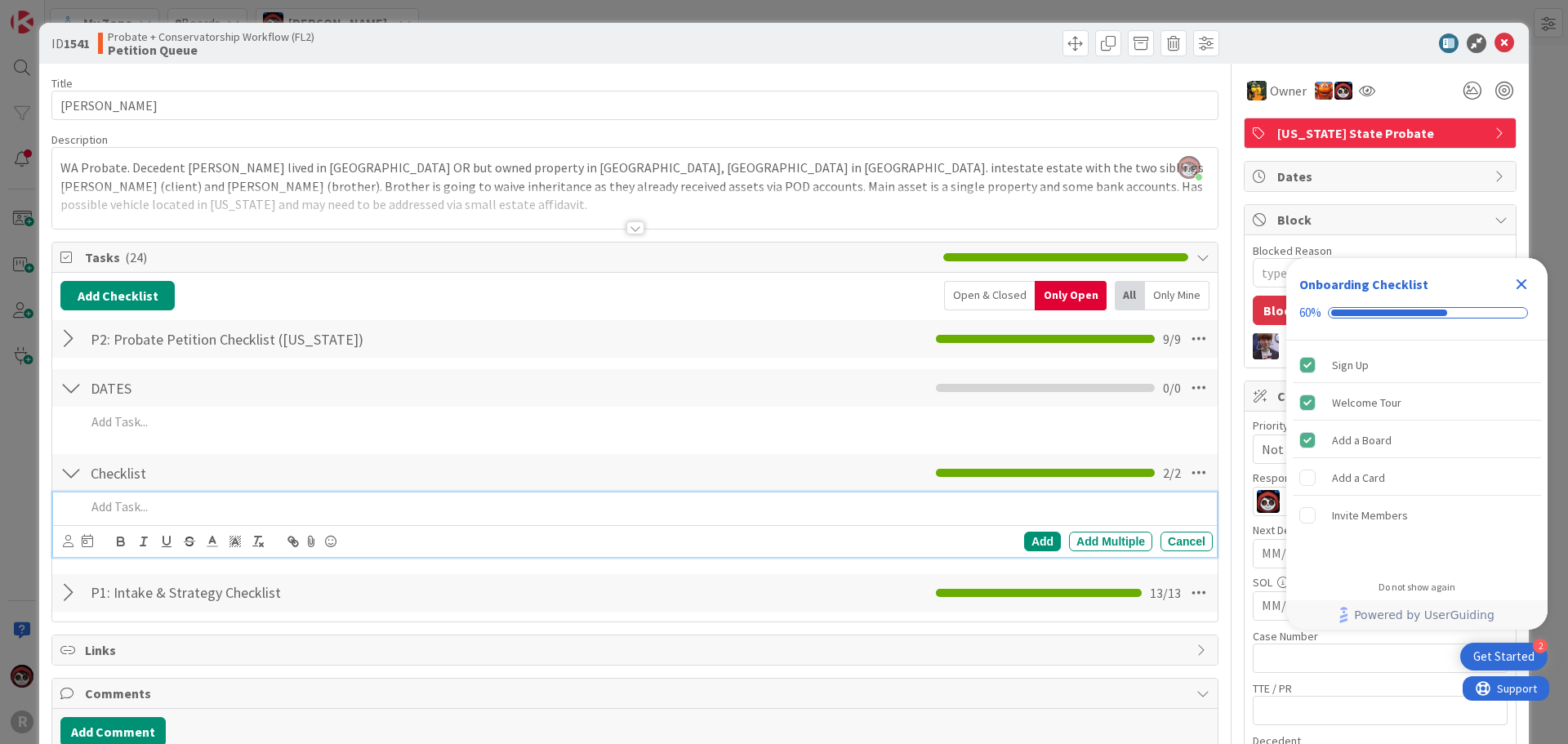
click at [131, 513] on p at bounding box center [645, 506] width 1120 height 19
click at [71, 539] on icon at bounding box center [68, 541] width 11 height 13
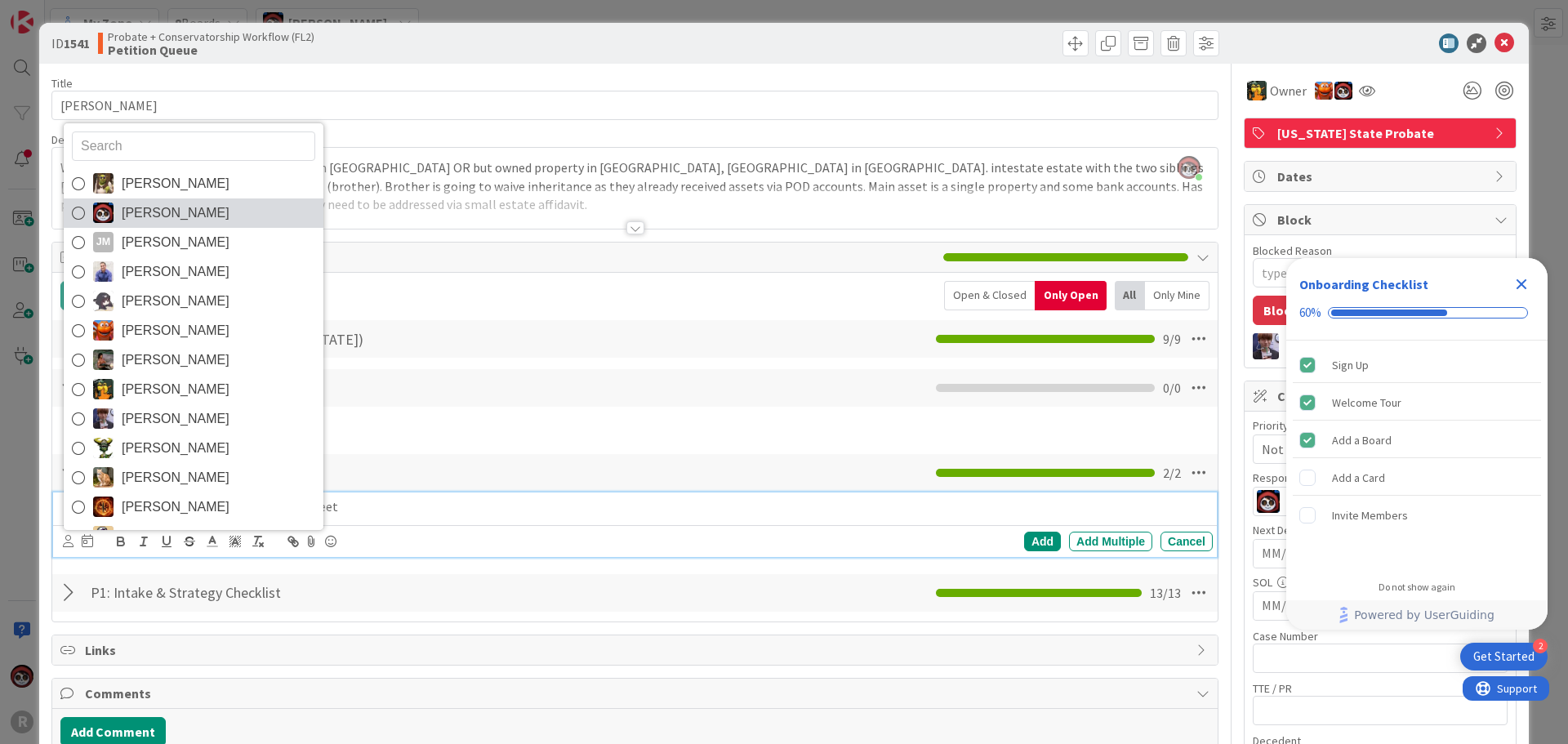
click at [179, 218] on span "[PERSON_NAME]" at bounding box center [175, 213] width 108 height 24
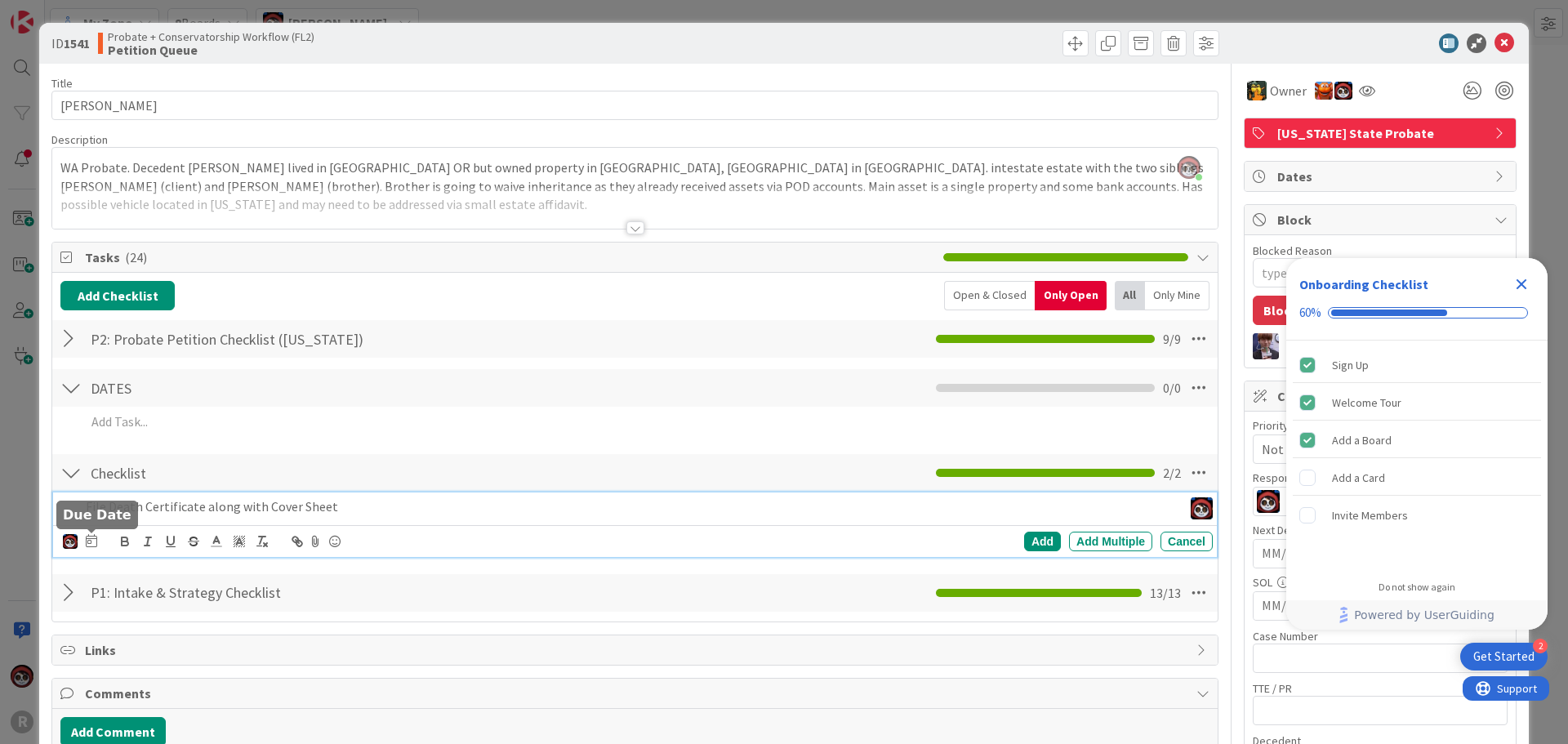
click at [91, 540] on icon at bounding box center [91, 540] width 12 height 13
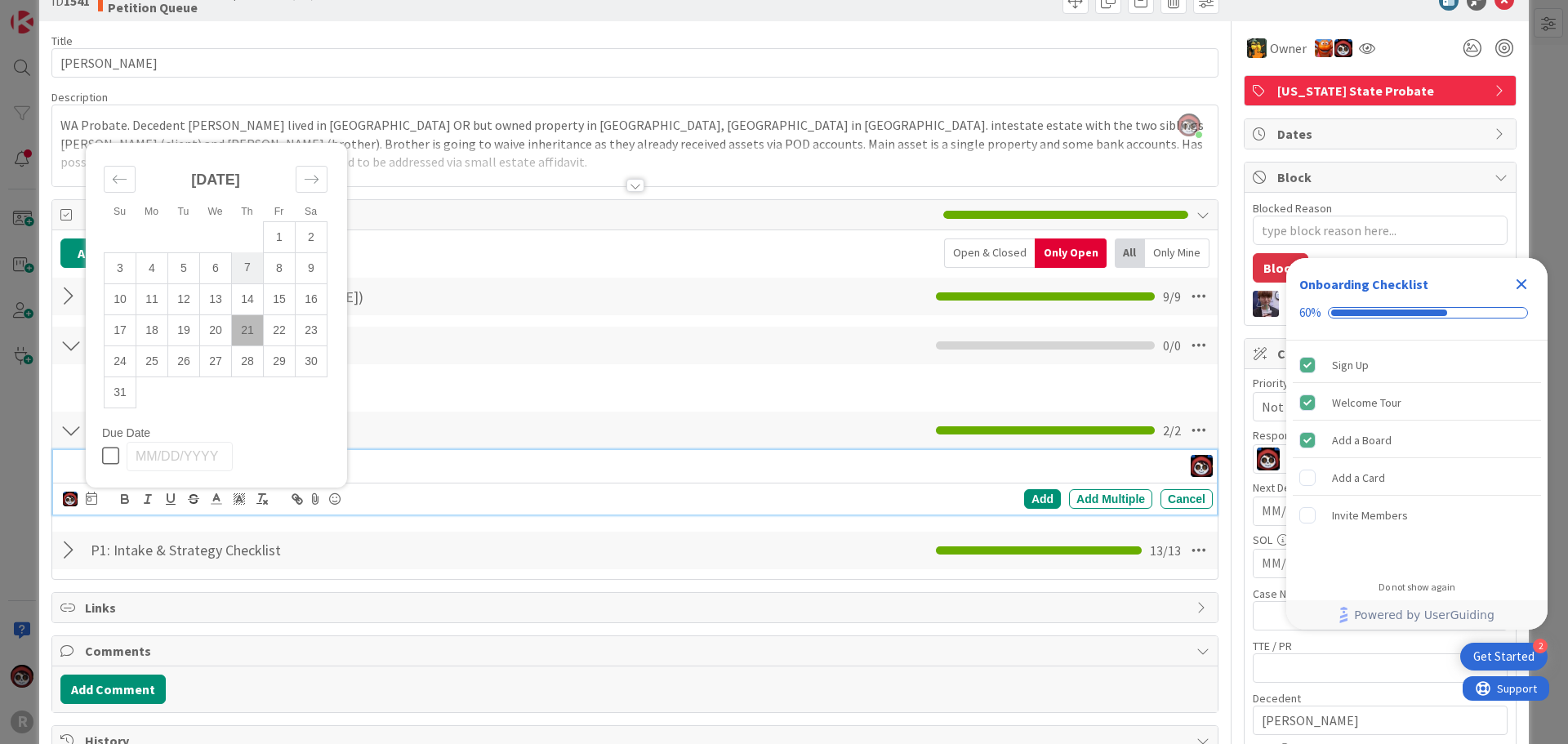
scroll to position [81, 0]
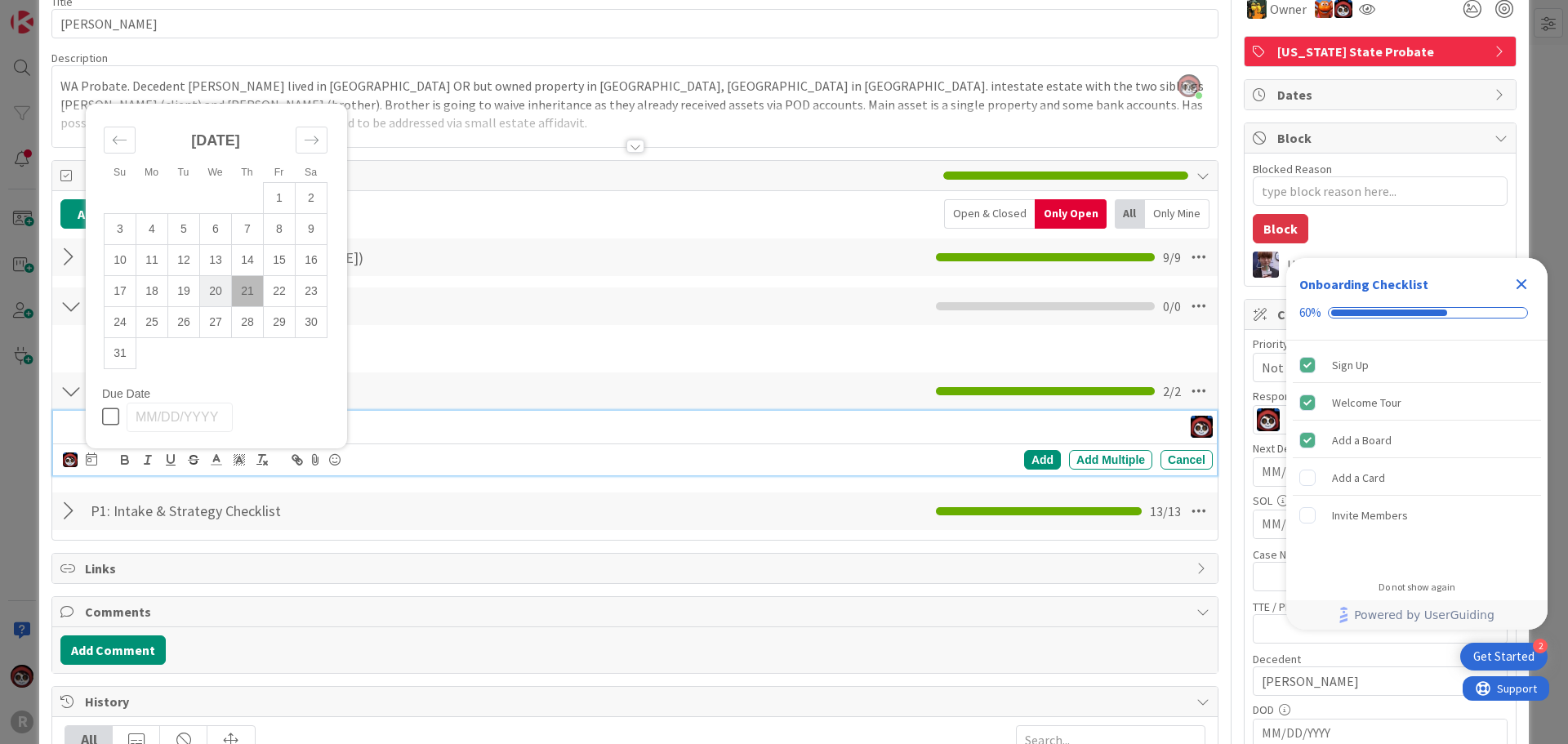
click at [212, 291] on td "20" at bounding box center [216, 291] width 32 height 31
click at [1031, 450] on div "Add" at bounding box center [1041, 460] width 37 height 20
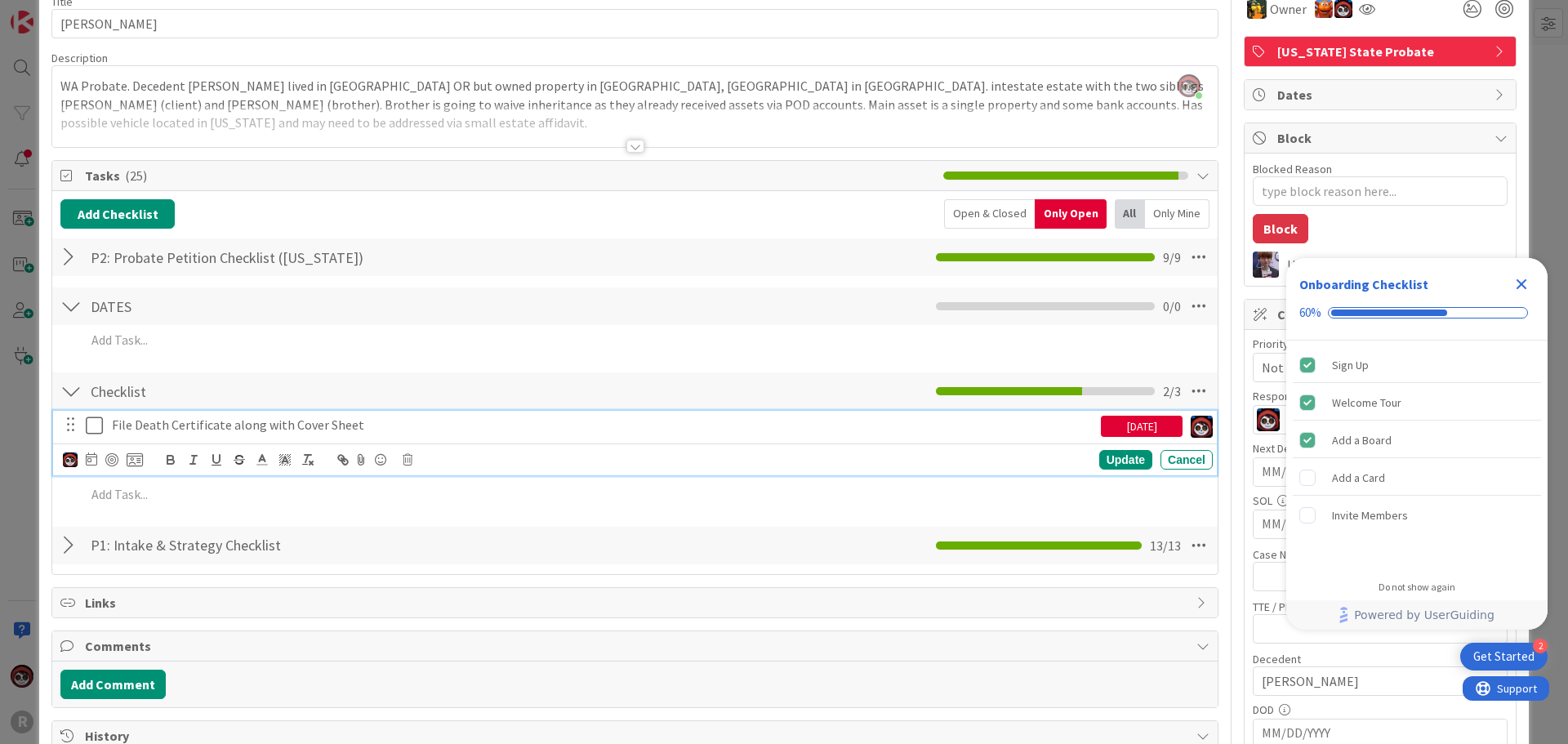
click at [207, 418] on p "File Death Certificate along with Cover Sheet" at bounding box center [603, 425] width 982 height 19
click at [105, 457] on div at bounding box center [112, 460] width 13 height 13
type textarea "x"
click at [1127, 456] on div "Update" at bounding box center [1125, 461] width 53 height 20
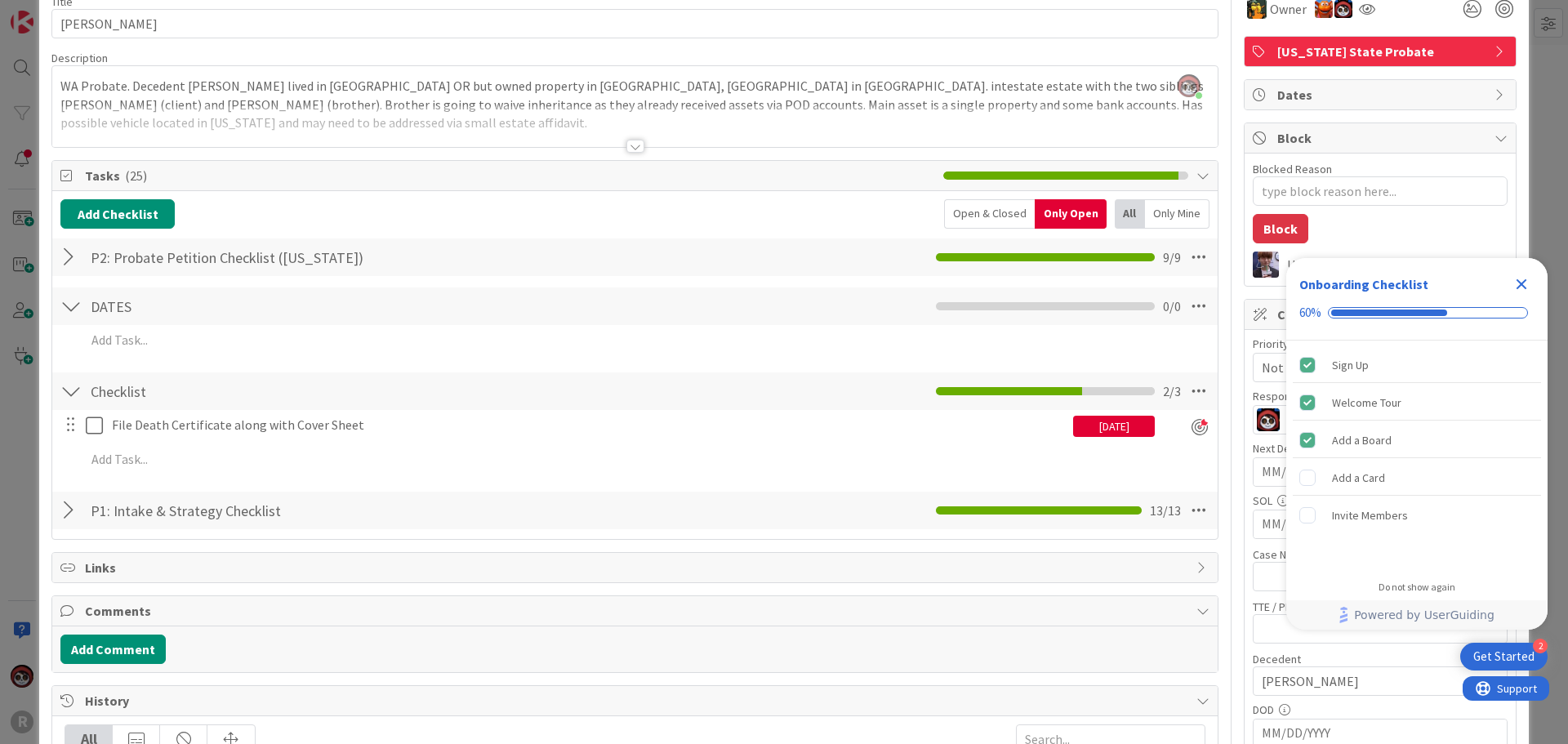
scroll to position [0, 0]
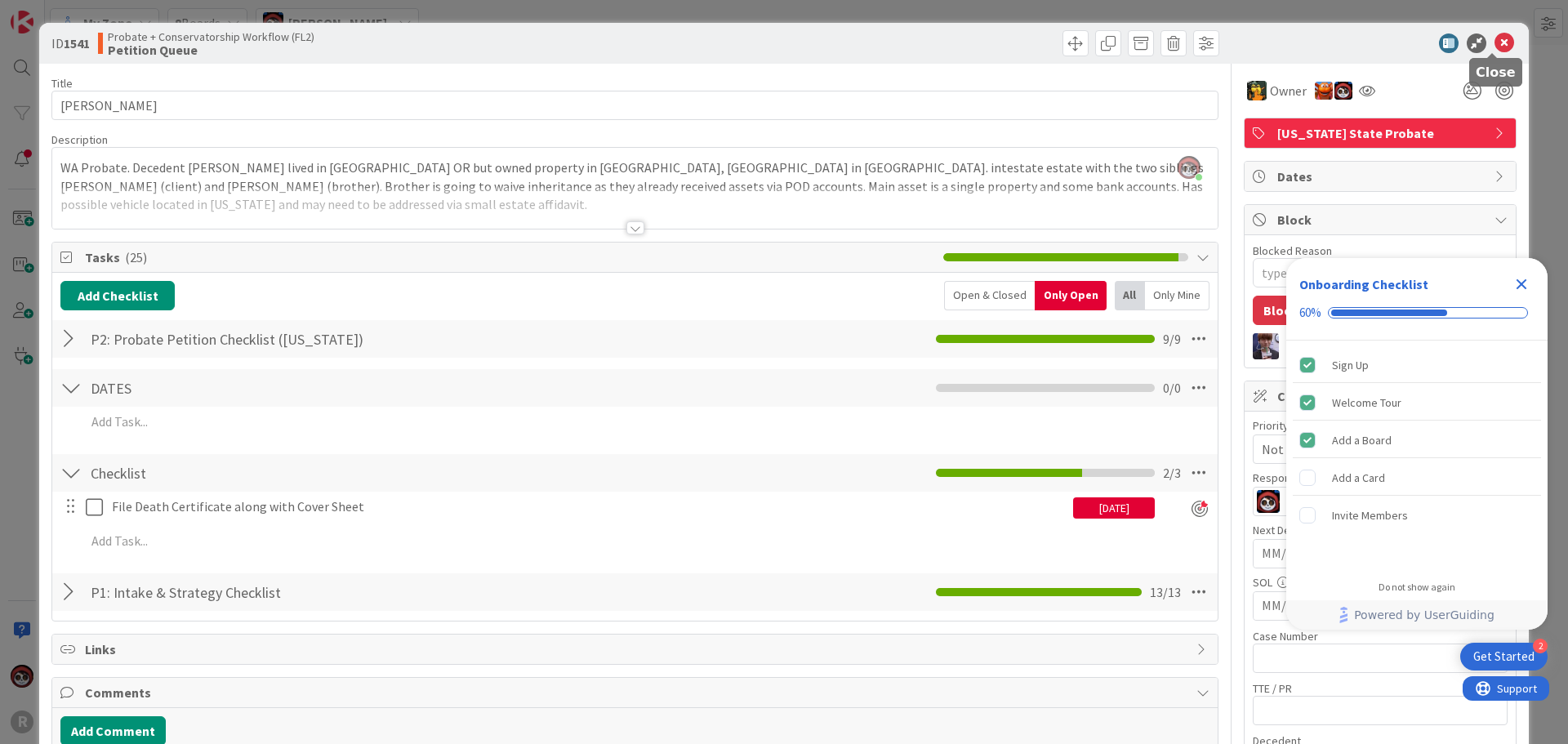
click at [1494, 38] on icon at bounding box center [1504, 43] width 20 height 20
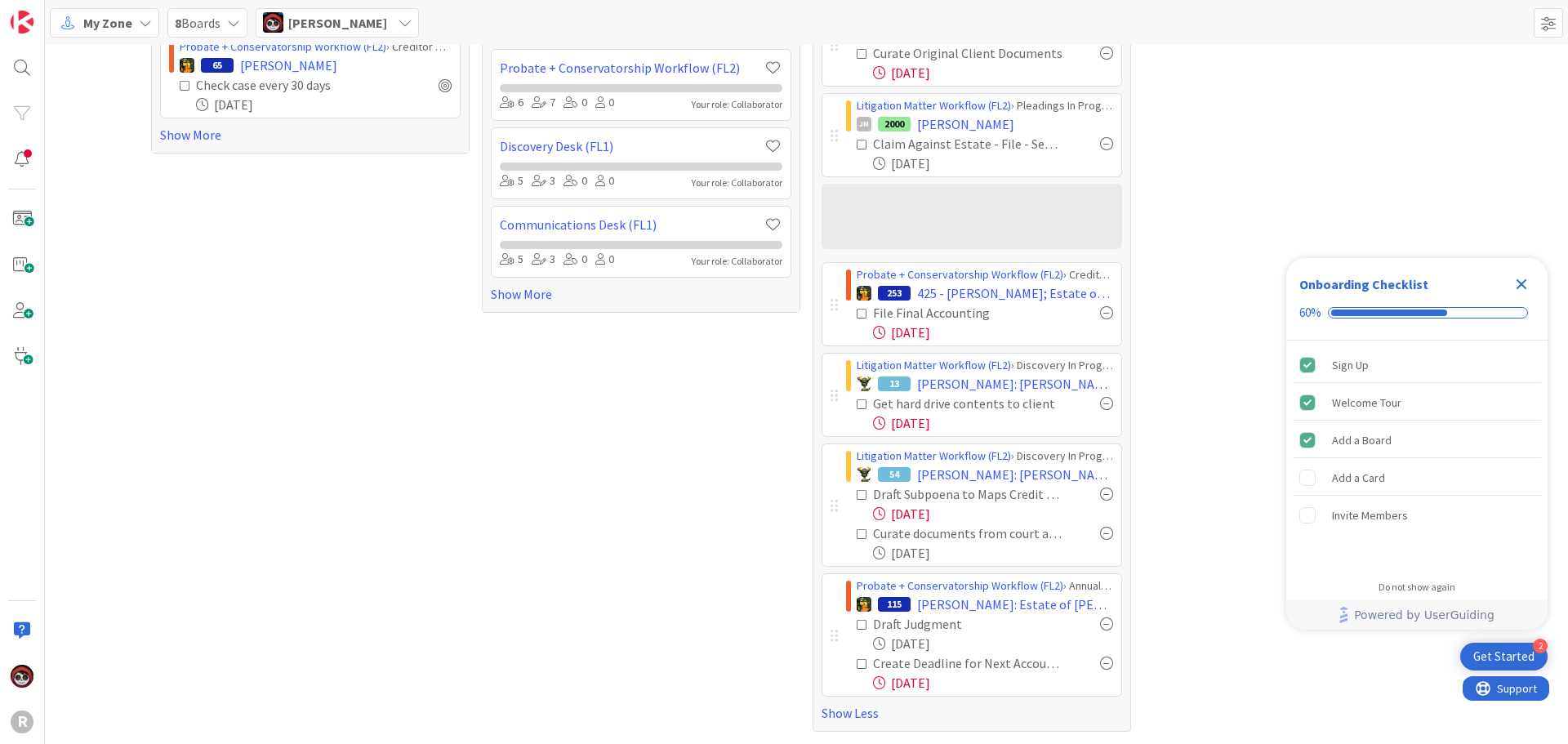
scroll to position [264, 0]
